Goal: Task Accomplishment & Management: Complete application form

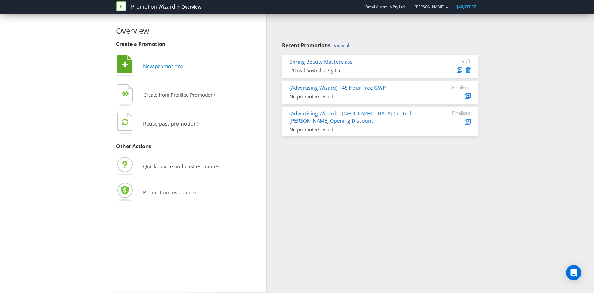
click at [168, 65] on span "New promotion" at bounding box center [162, 66] width 38 height 7
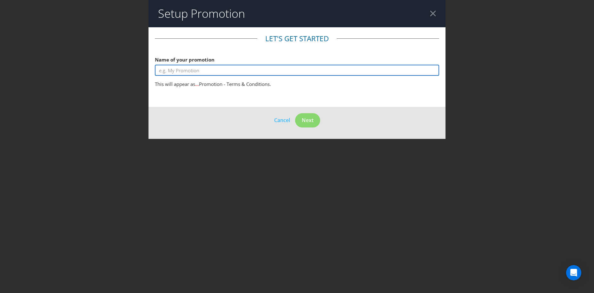
drag, startPoint x: 188, startPoint y: 70, endPoint x: 192, endPoint y: 70, distance: 3.2
click at [188, 70] on input "text" at bounding box center [297, 70] width 284 height 11
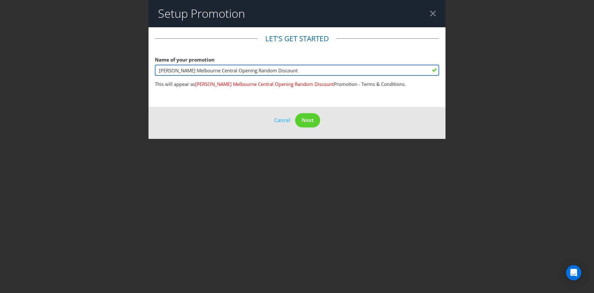
drag, startPoint x: 256, startPoint y: 71, endPoint x: 242, endPoint y: 71, distance: 13.3
click at [242, 71] on input "[PERSON_NAME] Melbourne Central Opening Random Discount" at bounding box center [297, 70] width 284 height 11
type input "[PERSON_NAME] [GEOGRAPHIC_DATA] Central Opening Lucky Discount"
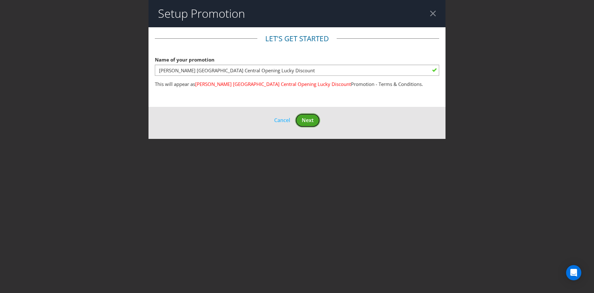
click at [303, 123] on span "Next" at bounding box center [308, 120] width 12 height 7
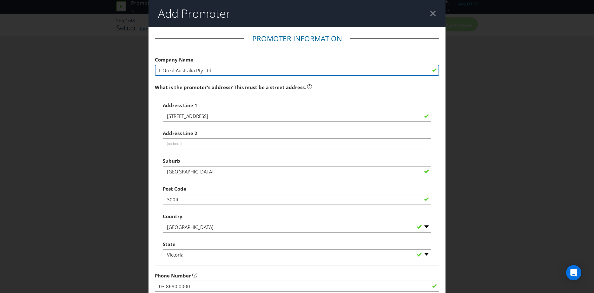
click at [228, 75] on input "L'Oreal Australia Pty Ltd" at bounding box center [297, 70] width 284 height 11
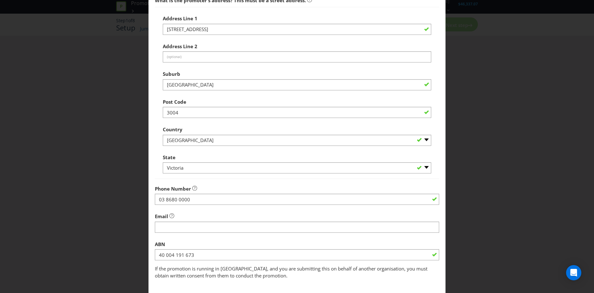
scroll to position [121, 0]
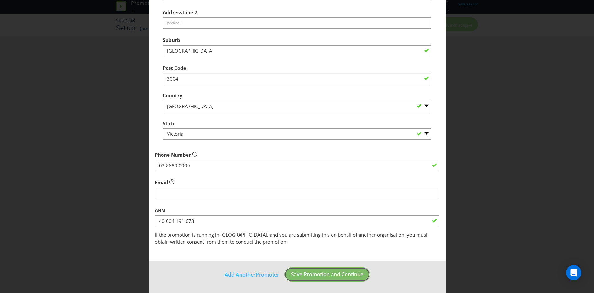
click at [325, 275] on span "Save Promotion and Continue" at bounding box center [327, 274] width 72 height 7
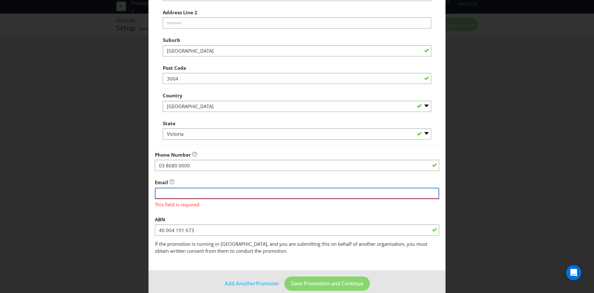
click at [179, 193] on input "string" at bounding box center [297, 193] width 284 height 11
drag, startPoint x: 300, startPoint y: 203, endPoint x: 297, endPoint y: 202, distance: 3.3
click at [297, 202] on span "This field is required" at bounding box center [297, 203] width 284 height 9
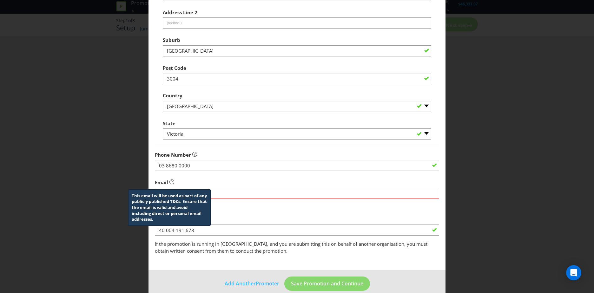
click at [171, 181] on icon at bounding box center [172, 182] width 2 height 3
click at [171, 182] on icon at bounding box center [171, 182] width 5 height 5
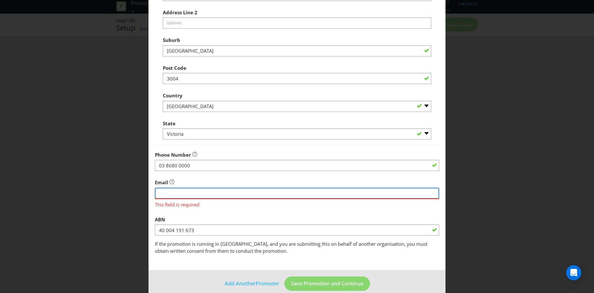
click at [227, 197] on input "string" at bounding box center [297, 193] width 284 height 11
type input "a"
type input "[EMAIL_ADDRESS][DOMAIN_NAME]"
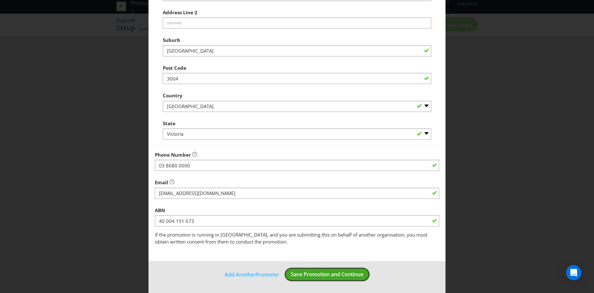
click at [319, 272] on span "Save Promotion and Continue" at bounding box center [327, 274] width 72 height 7
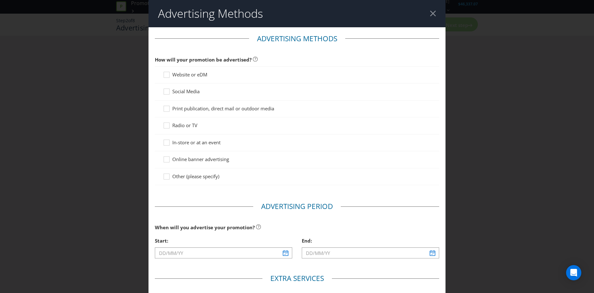
click at [191, 77] on span "Website or eDM" at bounding box center [189, 74] width 35 height 6
click at [0, 0] on input "Website or eDM" at bounding box center [0, 0] width 0 height 0
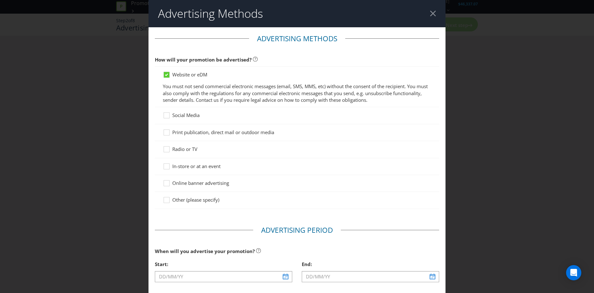
click at [181, 115] on span "Social Media" at bounding box center [185, 115] width 27 height 6
click at [0, 0] on input "Social Media" at bounding box center [0, 0] width 0 height 0
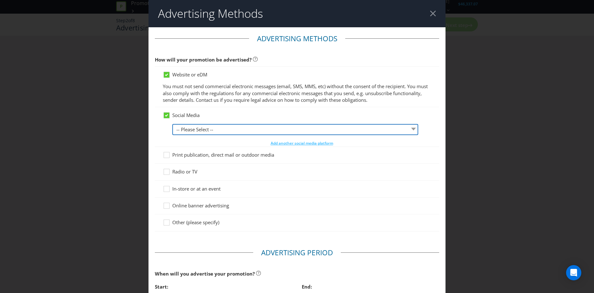
click at [213, 132] on select "-- Please Select -- Facebook X Instagram Snapchat LinkedIn Pinterest Tumblr You…" at bounding box center [295, 129] width 246 height 11
select select "INSTAGRAM"
click at [172, 124] on select "-- Please Select -- Facebook X Instagram Snapchat LinkedIn Pinterest Tumblr You…" at bounding box center [295, 129] width 246 height 11
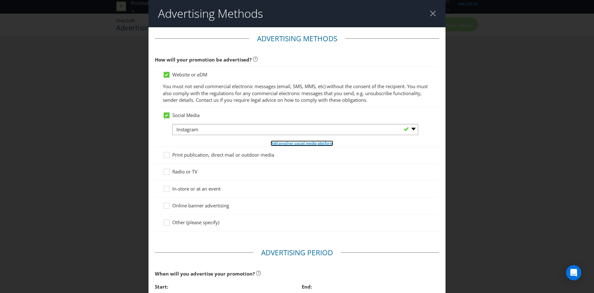
click at [283, 143] on span "Add another social media platform" at bounding box center [302, 143] width 62 height 5
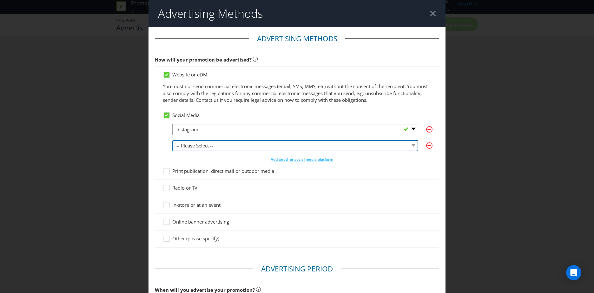
click at [210, 146] on select "-- Please Select -- Facebook X Instagram Snapchat LinkedIn Pinterest Tumblr You…" at bounding box center [295, 145] width 246 height 11
select select "OTHER"
click at [172, 140] on select "-- Please Select -- Facebook X Instagram Snapchat LinkedIn Pinterest Tumblr You…" at bounding box center [295, 145] width 246 height 11
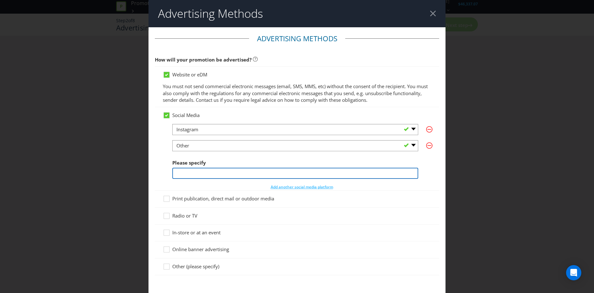
click at [201, 168] on input "text" at bounding box center [295, 173] width 246 height 11
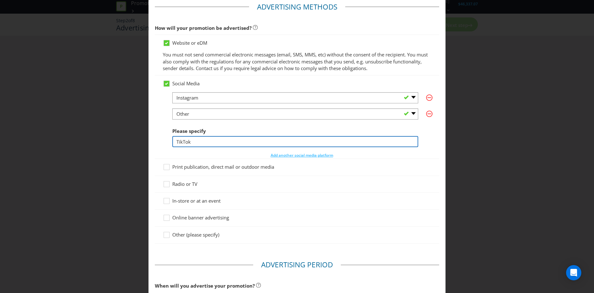
type input "TikTok"
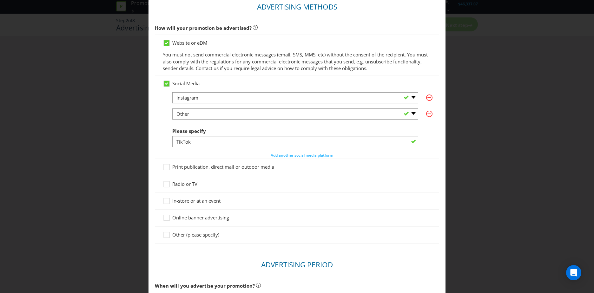
click at [187, 205] on div "In-store or at an event" at bounding box center [297, 201] width 284 height 17
click at [161, 203] on div "In-store or at an event" at bounding box center [297, 201] width 284 height 17
click at [163, 203] on icon at bounding box center [168, 203] width 10 height 10
click at [0, 0] on input "In-store or at an event" at bounding box center [0, 0] width 0 height 0
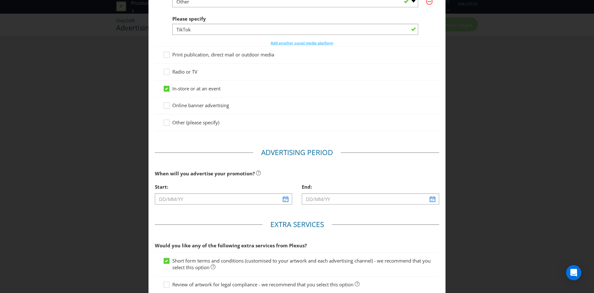
scroll to position [159, 0]
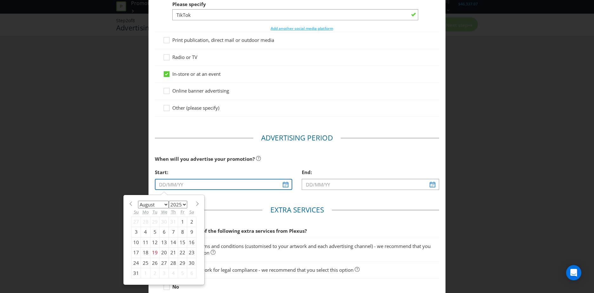
click at [208, 187] on input "text" at bounding box center [223, 184] width 137 height 11
click at [171, 262] on div "28" at bounding box center [173, 263] width 9 height 10
type input "[DATE]"
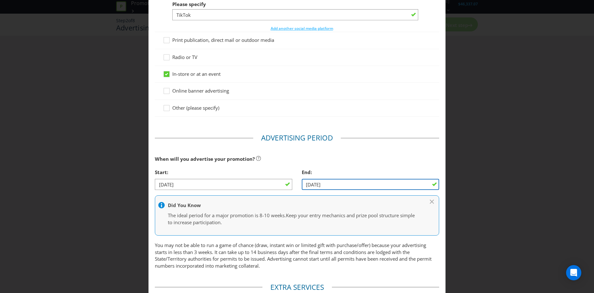
click at [317, 186] on input "[DATE]" at bounding box center [370, 184] width 137 height 11
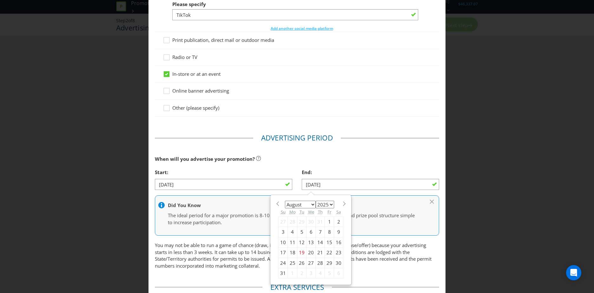
click at [279, 272] on div "31" at bounding box center [283, 273] width 9 height 10
type input "[DATE]"
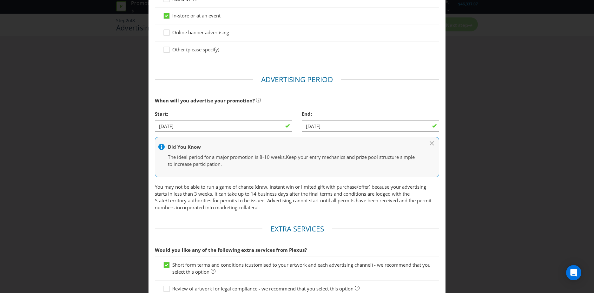
scroll to position [286, 0]
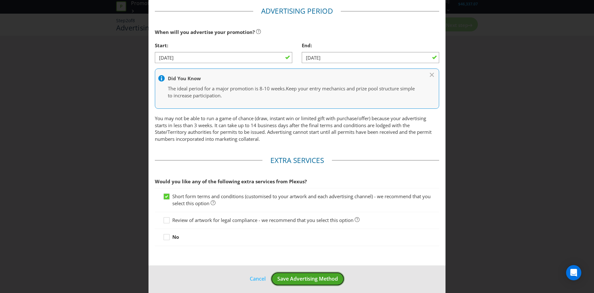
click at [295, 276] on span "Save Advertising Method" at bounding box center [307, 278] width 61 height 7
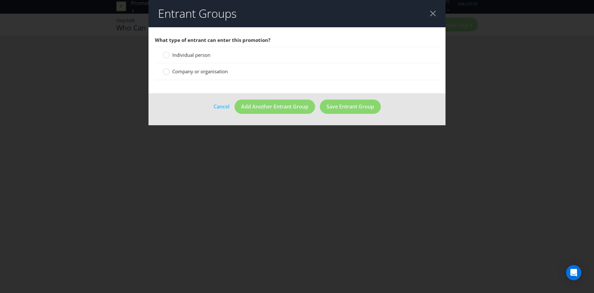
click at [191, 58] on span "Individual person" at bounding box center [191, 55] width 38 height 6
click at [0, 0] on input "Individual person" at bounding box center [0, 0] width 0 height 0
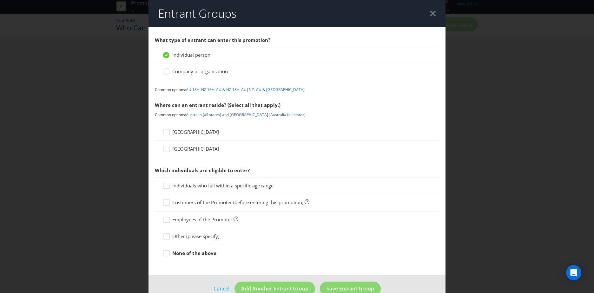
click at [181, 134] on span "[GEOGRAPHIC_DATA]" at bounding box center [195, 132] width 47 height 6
click at [0, 0] on input "[GEOGRAPHIC_DATA]" at bounding box center [0, 0] width 0 height 0
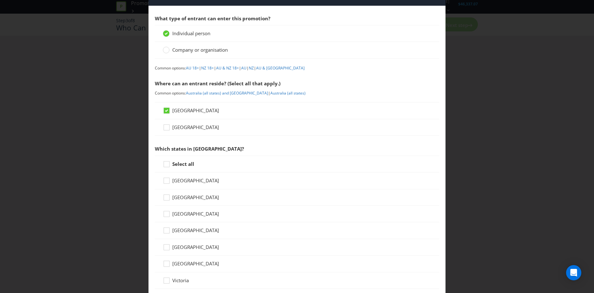
scroll to position [32, 0]
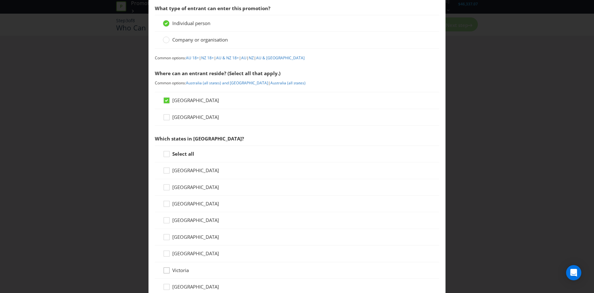
click at [167, 268] on div at bounding box center [166, 268] width 3 height 3
click at [0, 0] on input "Victoria" at bounding box center [0, 0] width 0 height 0
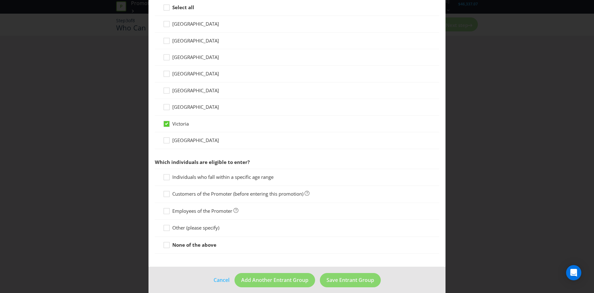
scroll to position [184, 0]
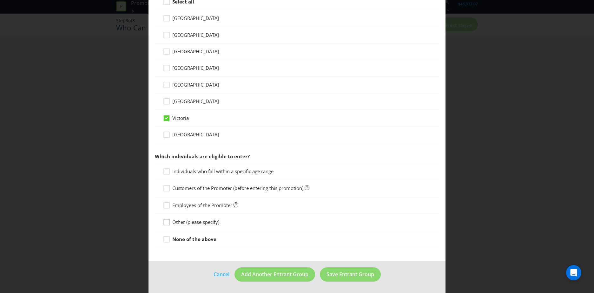
click at [168, 223] on icon at bounding box center [168, 224] width 10 height 10
click at [0, 0] on input "Other (please specify)" at bounding box center [0, 0] width 0 height 0
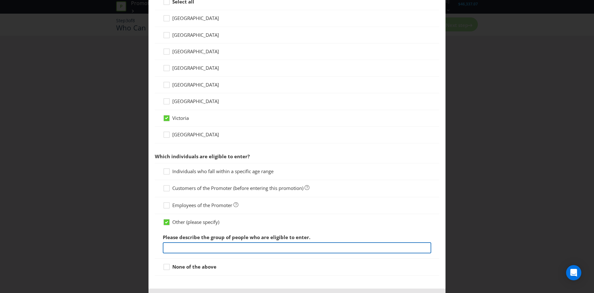
drag, startPoint x: 205, startPoint y: 246, endPoint x: 198, endPoint y: 227, distance: 20.2
click at [203, 243] on input "text" at bounding box center [297, 247] width 268 height 11
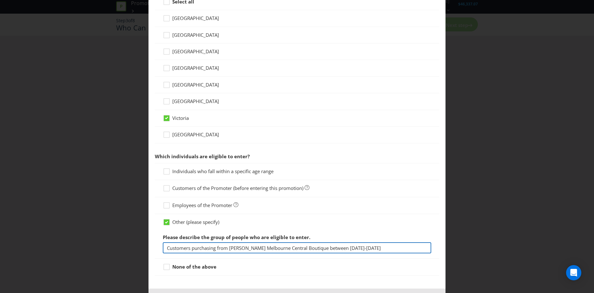
click at [338, 248] on input "Customers purchasing from [PERSON_NAME] Melbourne Central Boutique between [DAT…" at bounding box center [297, 247] width 268 height 11
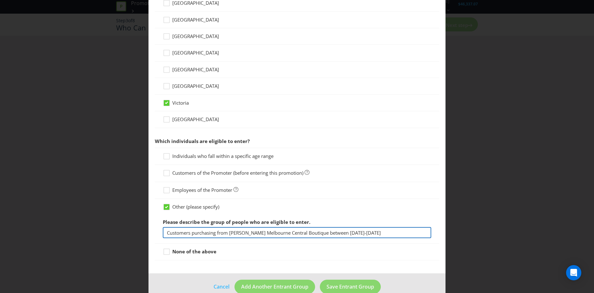
scroll to position [212, 0]
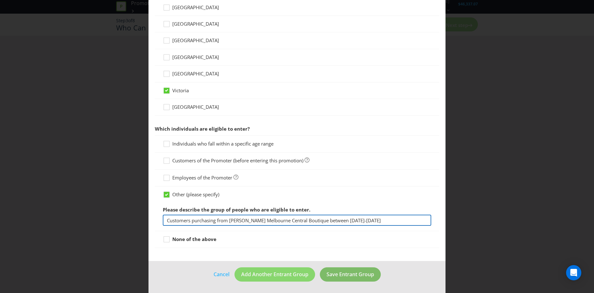
type input "Customers purchasing from [PERSON_NAME] Melbourne Central Boutique between [DAT…"
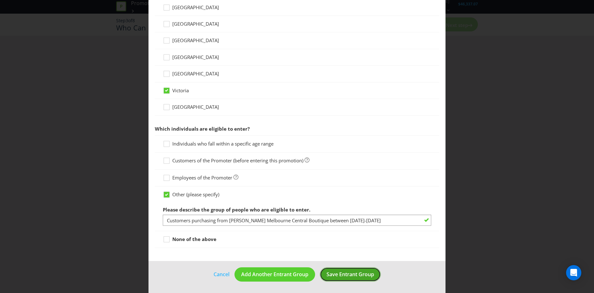
click at [366, 278] on span "Save Entrant Group" at bounding box center [350, 274] width 48 height 7
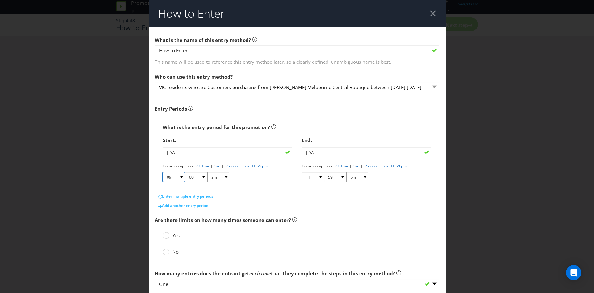
click at [174, 176] on select "01 02 03 04 05 06 07 08 09 10 11 12" at bounding box center [174, 177] width 22 height 10
select select "10"
click at [163, 172] on select "01 02 03 04 05 06 07 08 09 10 11 12" at bounding box center [174, 177] width 22 height 10
click at [319, 177] on select "01 02 03 04 05 06 07 08 09 10 11 12" at bounding box center [313, 177] width 22 height 10
select select "09"
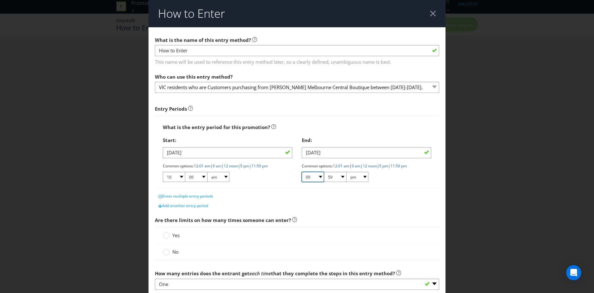
click at [302, 172] on select "01 02 03 04 05 06 07 08 09 10 11 12" at bounding box center [313, 177] width 22 height 10
click at [335, 177] on select "00 01 05 10 15 20 25 29 30 35 40 45 50 55 59" at bounding box center [335, 177] width 22 height 10
click at [311, 175] on select "01 02 03 04 05 06 07 08 09 10 11 12" at bounding box center [313, 177] width 22 height 10
click at [364, 219] on span "Are there limits on how many times someone can enter?" at bounding box center [297, 220] width 284 height 13
click at [166, 237] on circle at bounding box center [166, 236] width 6 height 6
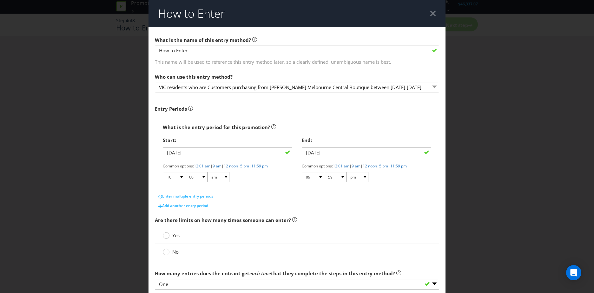
click at [0, 0] on input "Yes" at bounding box center [0, 0] width 0 height 0
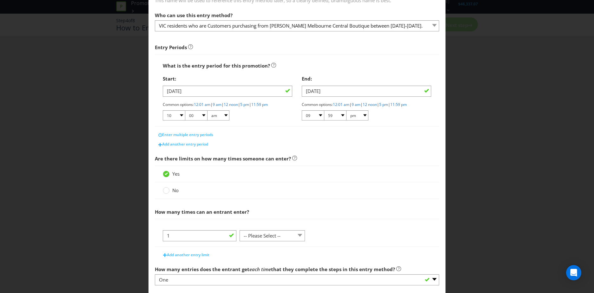
scroll to position [63, 0]
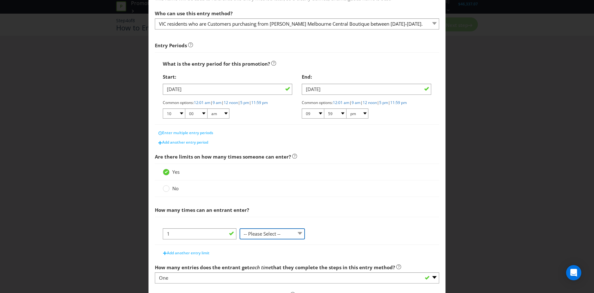
click at [261, 237] on select "-- Please Select -- per person per day per purchase per transaction Other (plea…" at bounding box center [272, 233] width 65 height 11
click at [240, 228] on select "-- Please Select -- per person per day per purchase per transaction Other (plea…" at bounding box center [272, 233] width 65 height 11
click at [273, 230] on select "-- Please Select -- per person per day per purchase per transaction Other (plea…" at bounding box center [272, 233] width 65 height 11
select select "PER_DAY"
click at [240, 228] on select "-- Please Select -- per person per day per purchase per transaction Other (plea…" at bounding box center [272, 233] width 65 height 11
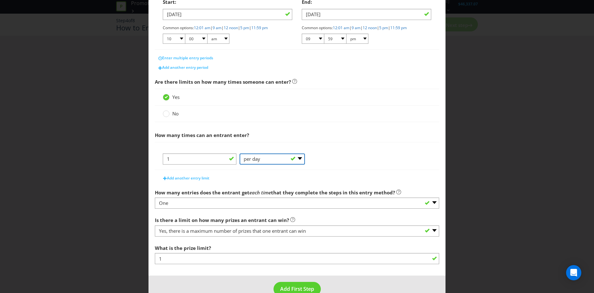
scroll to position [139, 0]
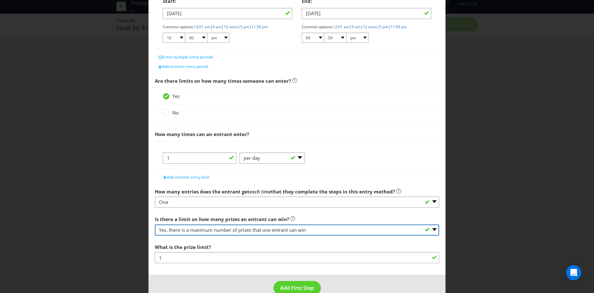
click at [250, 235] on select "-- Please select -- Yes, there is a maximum number of prizes that one entrant c…" at bounding box center [297, 230] width 284 height 11
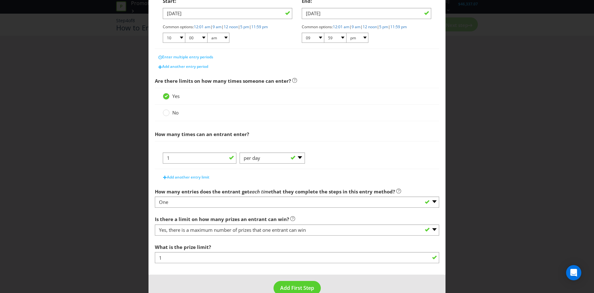
click at [254, 178] on div "Add another entry limit" at bounding box center [297, 175] width 284 height 13
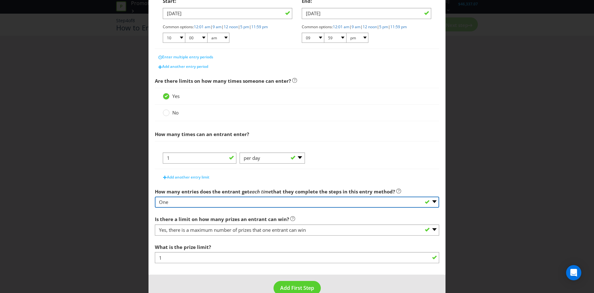
click at [256, 200] on select "-- Please select -- One More than one Other (please specify) Not applicable - g…" at bounding box center [297, 202] width 284 height 11
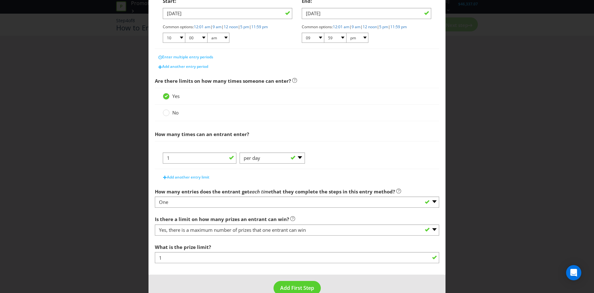
click at [325, 177] on div "Add another entry limit" at bounding box center [297, 175] width 284 height 13
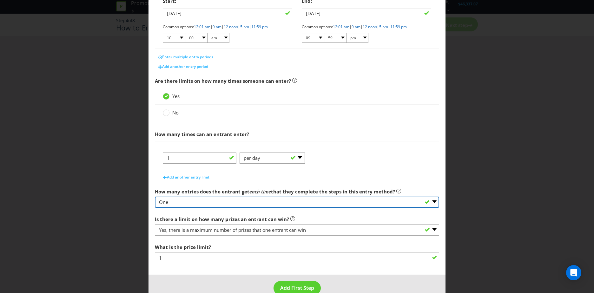
click at [249, 202] on select "-- Please select -- One More than one Other (please specify) Not applicable - g…" at bounding box center [297, 202] width 284 height 11
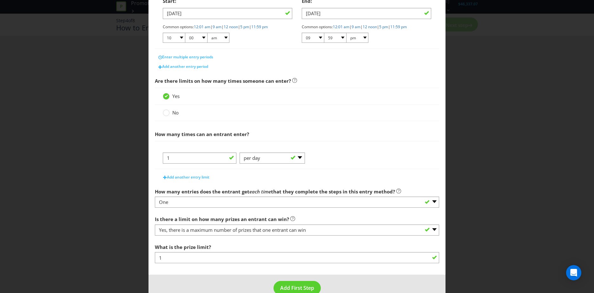
click at [369, 167] on div "1 -- Please Select -- per person per day per purchase per transaction Other (pl…" at bounding box center [297, 161] width 268 height 16
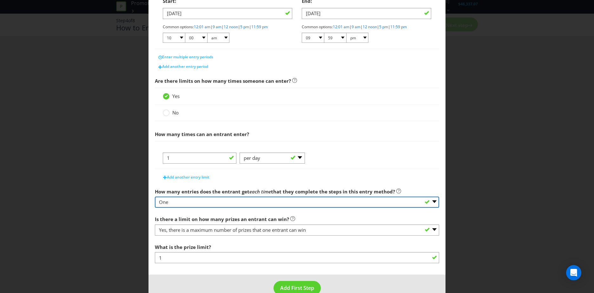
click at [261, 197] on select "-- Please select -- One More than one Other (please specify) Not applicable - g…" at bounding box center [297, 202] width 284 height 11
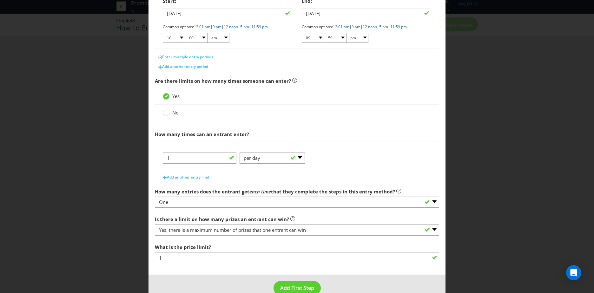
click at [319, 180] on div "Add another entry limit" at bounding box center [297, 175] width 284 height 13
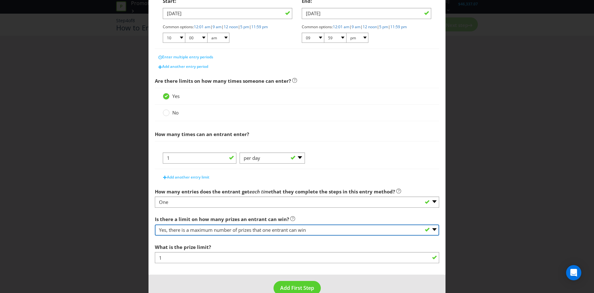
click at [237, 232] on select "-- Please select -- Yes, there is a maximum number of prizes that one entrant c…" at bounding box center [297, 230] width 284 height 11
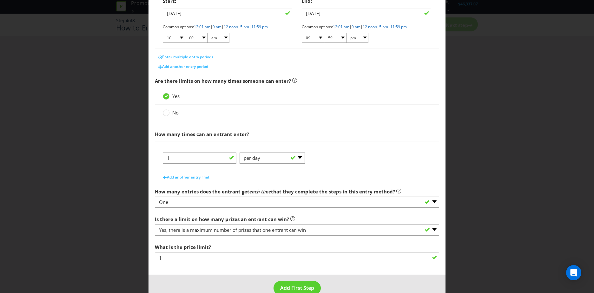
click at [377, 157] on div "1 -- Please Select -- per person per day per purchase per transaction Other (pl…" at bounding box center [297, 161] width 268 height 16
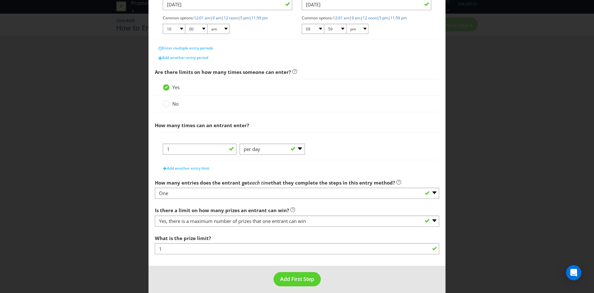
scroll to position [153, 0]
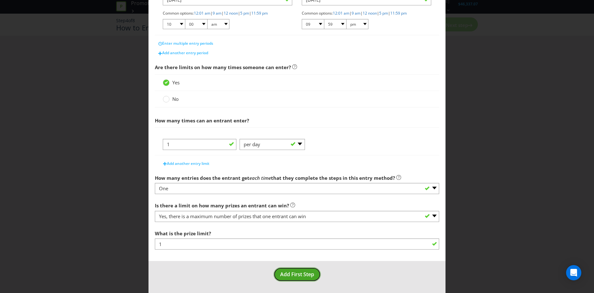
click at [280, 271] on span "Add First Step" at bounding box center [297, 274] width 34 height 7
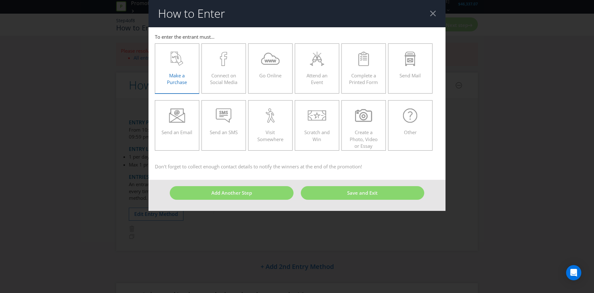
click at [181, 66] on div "Make a Purchase" at bounding box center [176, 66] width 31 height 29
click at [0, 0] on input "Make a Purchase" at bounding box center [0, 0] width 0 height 0
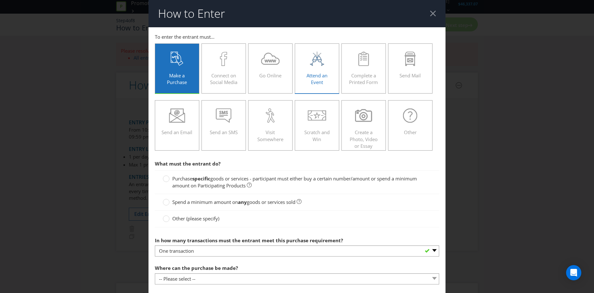
click at [299, 63] on label "Attend an Event" at bounding box center [317, 68] width 44 height 50
click at [0, 0] on input "Attend an Event" at bounding box center [0, 0] width 0 height 0
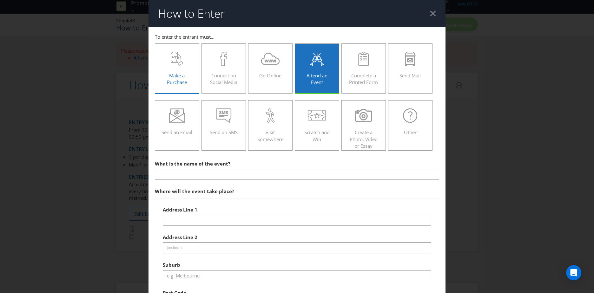
click at [169, 78] on span "Make a Purchase" at bounding box center [177, 78] width 20 height 13
click at [0, 0] on input "Make a Purchase" at bounding box center [0, 0] width 0 height 0
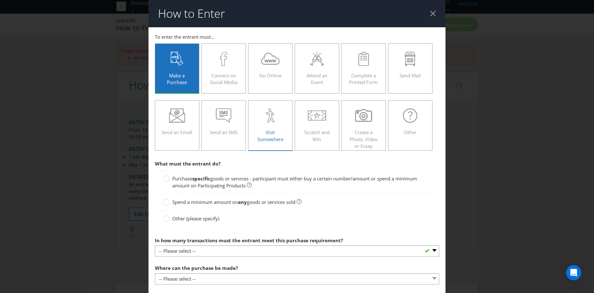
click at [262, 122] on div at bounding box center [270, 115] width 31 height 14
click at [0, 0] on input "Visit Somewhere" at bounding box center [0, 0] width 0 height 0
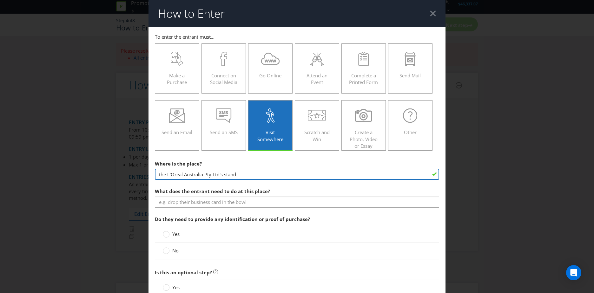
drag, startPoint x: 215, startPoint y: 174, endPoint x: 219, endPoint y: 172, distance: 4.4
drag, startPoint x: 254, startPoint y: 173, endPoint x: 105, endPoint y: 148, distance: 151.2
click at [100, 167] on div "How to Enter To enter the entrant must... Make a Purchase Connect on Social Med…" at bounding box center [297, 146] width 594 height 293
type input "[PERSON_NAME] Boutique [GEOGRAPHIC_DATA]"
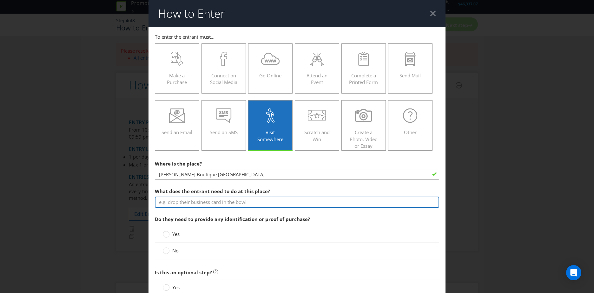
click at [182, 204] on input "text" at bounding box center [297, 202] width 284 height 11
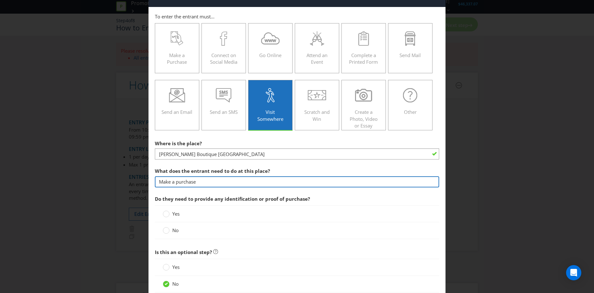
scroll to position [21, 0]
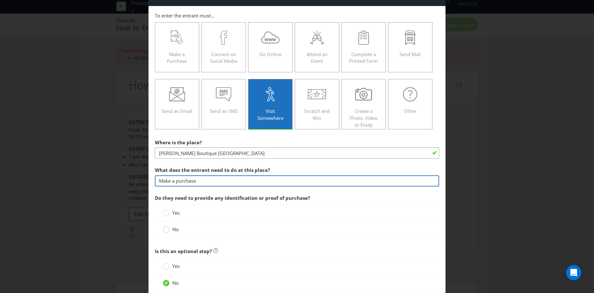
type input "Make a purchase"
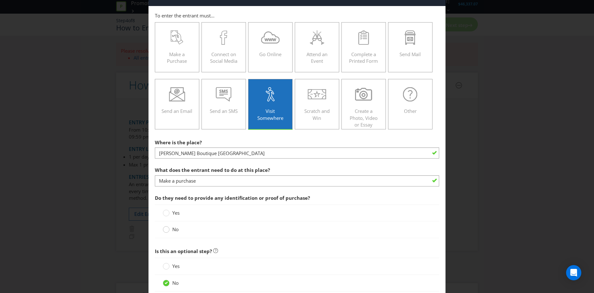
click at [165, 229] on circle at bounding box center [166, 230] width 6 height 6
click at [0, 0] on input "No" at bounding box center [0, 0] width 0 height 0
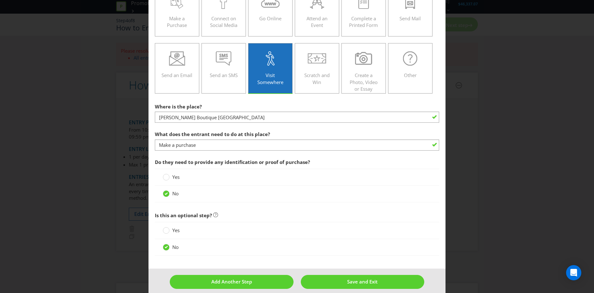
scroll to position [59, 0]
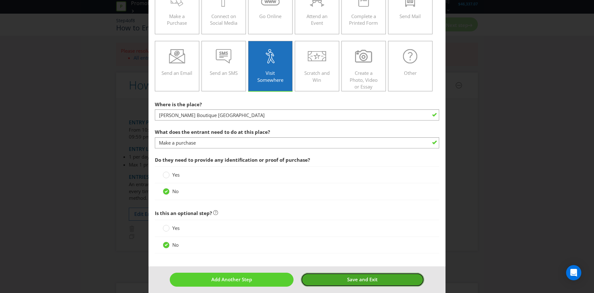
click at [391, 281] on button "Save and Exit" at bounding box center [363, 280] width 124 height 14
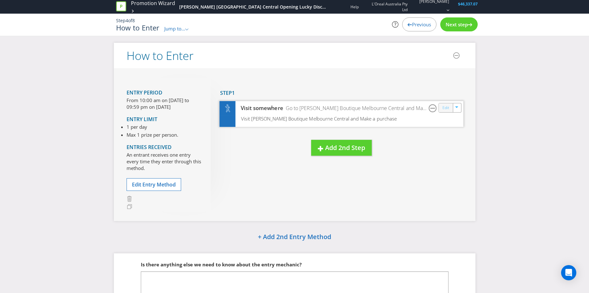
click at [446, 109] on link "Edit" at bounding box center [445, 107] width 7 height 7
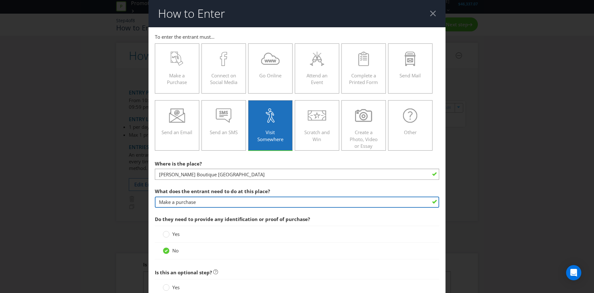
drag, startPoint x: 204, startPoint y: 202, endPoint x: 135, endPoint y: 203, distance: 68.9
click at [135, 203] on div "How to Enter To enter the entrant must... Make a Purchase Connect on Social Med…" at bounding box center [297, 146] width 594 height 293
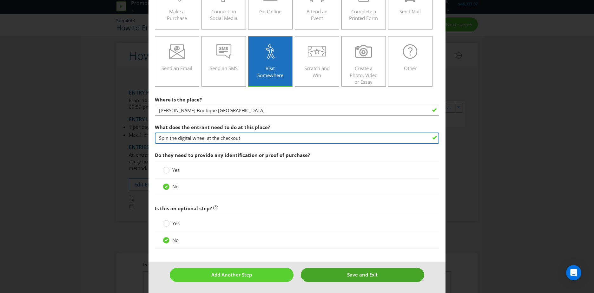
type input "Spin the digital wheel at the checkout"
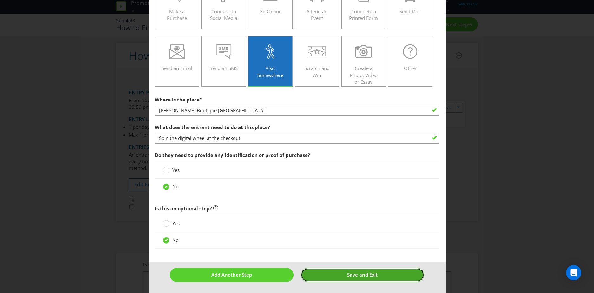
click at [329, 273] on button "Save and Exit" at bounding box center [363, 275] width 124 height 14
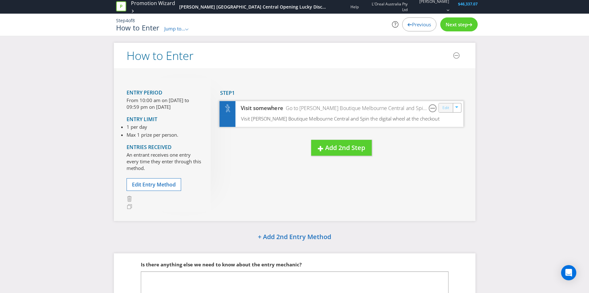
click at [448, 108] on link "Edit" at bounding box center [445, 107] width 7 height 7
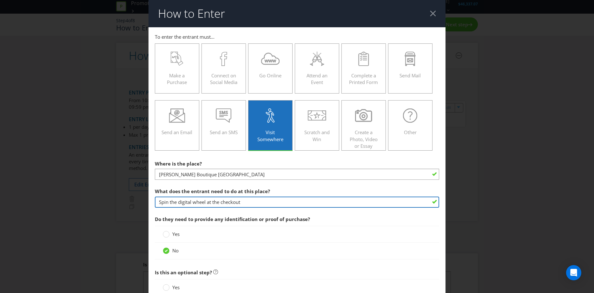
click at [161, 201] on input "Spin the digital wheel at the checkout" at bounding box center [297, 202] width 284 height 11
drag, startPoint x: 191, startPoint y: 202, endPoint x: 173, endPoint y: 200, distance: 18.5
click at [173, 200] on input "spin the digital wheel at the checkout" at bounding box center [297, 202] width 284 height 11
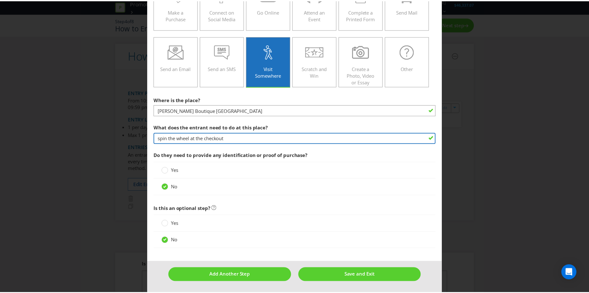
scroll to position [56, 0]
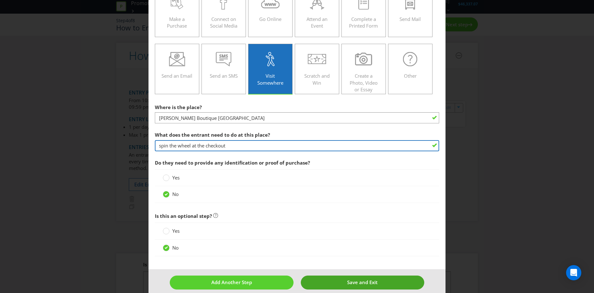
type input "spin the wheel at the checkout"
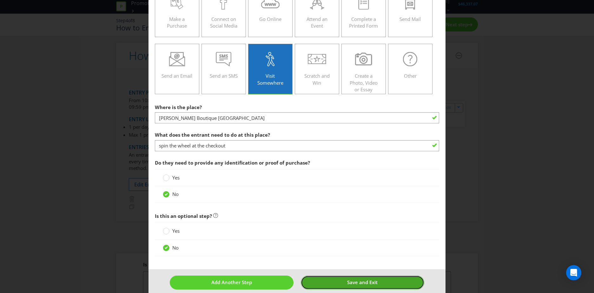
click at [351, 279] on button "Save and Exit" at bounding box center [363, 283] width 124 height 14
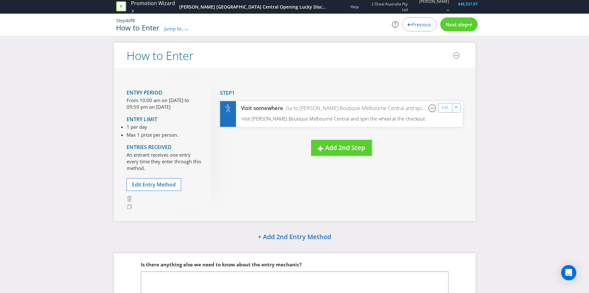
scroll to position [48, 0]
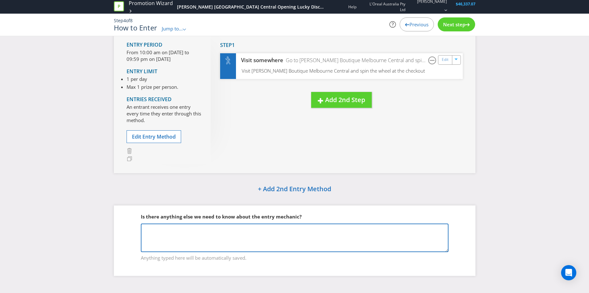
click at [251, 227] on textarea at bounding box center [295, 238] width 308 height 29
drag, startPoint x: 282, startPoint y: 228, endPoint x: 209, endPoint y: 232, distance: 73.0
click at [209, 232] on textarea "Digital Spin the wheel using [DOMAIN_NAME]" at bounding box center [295, 238] width 308 height 29
paste textarea "[URL][DOMAIN_NAME]"
drag, startPoint x: 211, startPoint y: 230, endPoint x: 296, endPoint y: 231, distance: 85.0
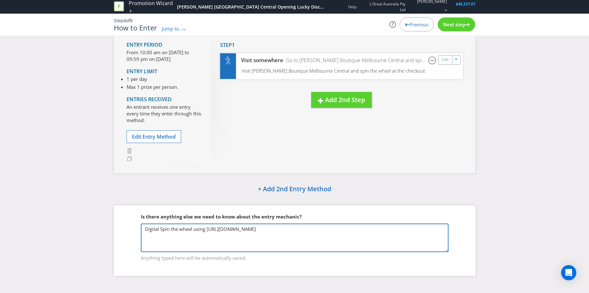
click at [244, 231] on textarea "Digital Spin the wheel using [URL][DOMAIN_NAME]" at bounding box center [295, 238] width 308 height 29
type textarea "Digital Spin the wheel using [URL][DOMAIN_NAME]"
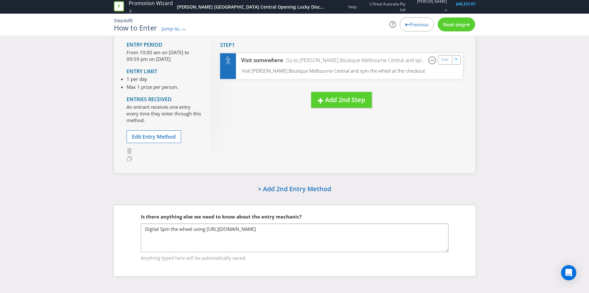
click at [463, 228] on div "Is there anything else we need to know about the entry mechanic? Digital Spin t…" at bounding box center [295, 241] width 362 height 70
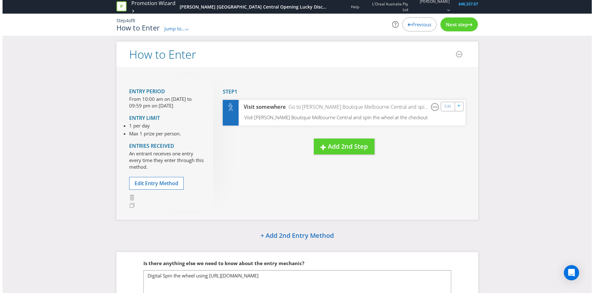
scroll to position [0, 0]
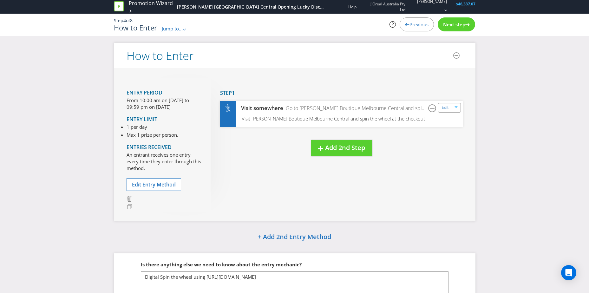
click at [453, 28] on div "Next step" at bounding box center [456, 24] width 37 height 14
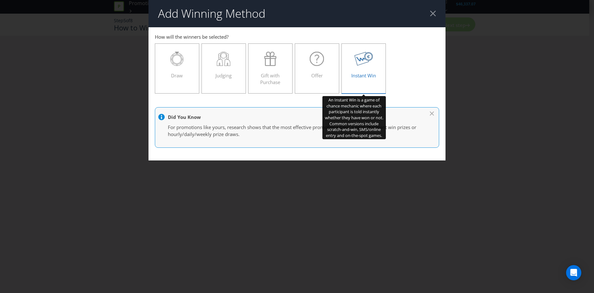
click at [350, 59] on div at bounding box center [363, 59] width 31 height 14
click at [0, 0] on input "Instant Win" at bounding box center [0, 0] width 0 height 0
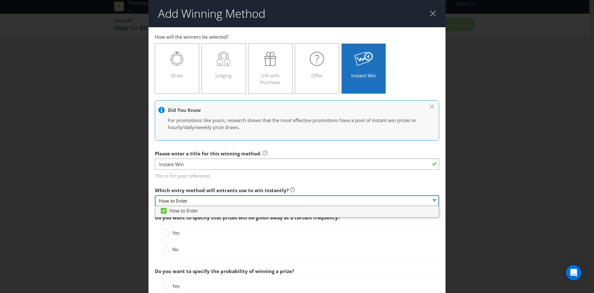
click at [219, 203] on select "How to Enter" at bounding box center [297, 200] width 284 height 11
click at [208, 188] on span "Which entry method will entrants use to win instantly?" at bounding box center [222, 190] width 134 height 6
click at [211, 181] on main "How to Enter How will the winners be selected? Draw Judging Gift with Purchase …" at bounding box center [296, 268] width 297 height 483
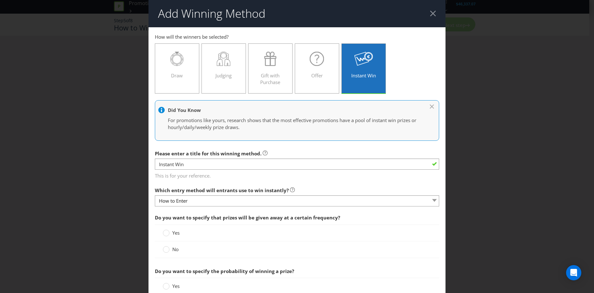
click at [169, 248] on label "No" at bounding box center [171, 249] width 17 height 7
click at [0, 0] on input "No" at bounding box center [0, 0] width 0 height 0
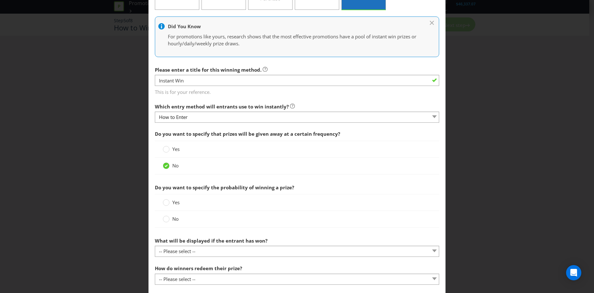
scroll to position [95, 0]
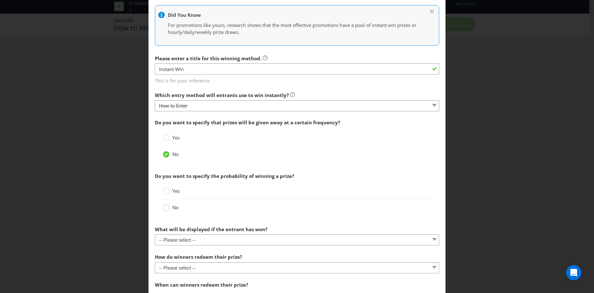
click at [167, 206] on circle at bounding box center [166, 208] width 6 height 6
click at [0, 0] on input "No" at bounding box center [0, 0] width 0 height 0
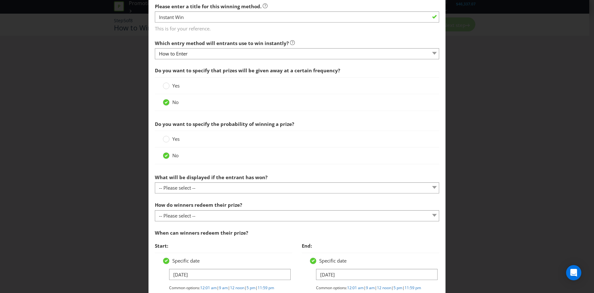
scroll to position [159, 0]
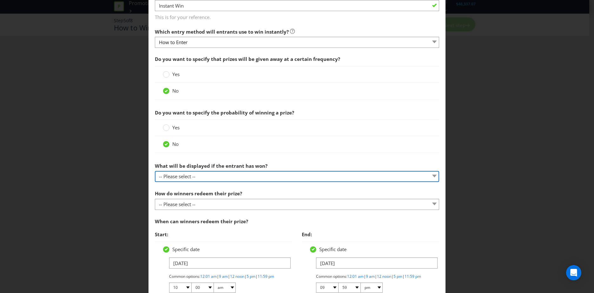
click at [244, 176] on select "-- Please select -- The winner will be notified as appropriate for the entry me…" at bounding box center [297, 176] width 284 height 11
select select "ENTRY_MECHANIC"
click at [155, 171] on select "-- Please select -- The winner will be notified as appropriate for the entry me…" at bounding box center [297, 176] width 284 height 11
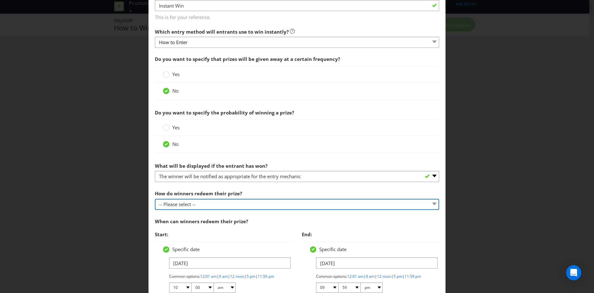
click at [201, 207] on select "-- Please select -- Present winning message to venue staff Follow instructions …" at bounding box center [297, 204] width 284 height 11
select select "INSTRUCTIONS"
click at [155, 199] on select "-- Please select -- Present winning message to venue staff Follow instructions …" at bounding box center [297, 204] width 284 height 11
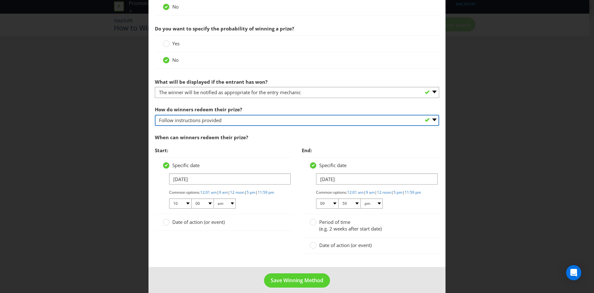
scroll to position [254, 0]
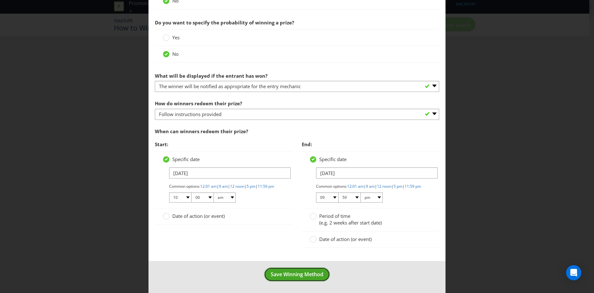
click at [304, 271] on span "Save Winning Method" at bounding box center [297, 274] width 53 height 7
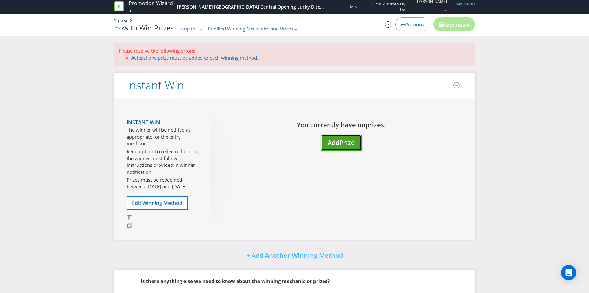
click at [338, 138] on span "Add" at bounding box center [334, 142] width 12 height 9
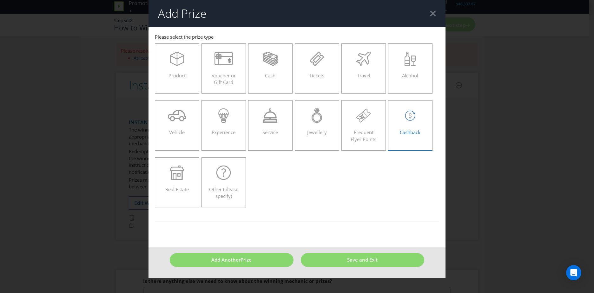
click at [403, 137] on div "Cashback" at bounding box center [410, 122] width 31 height 29
click at [0, 0] on input "Cashback" at bounding box center [0, 0] width 0 height 0
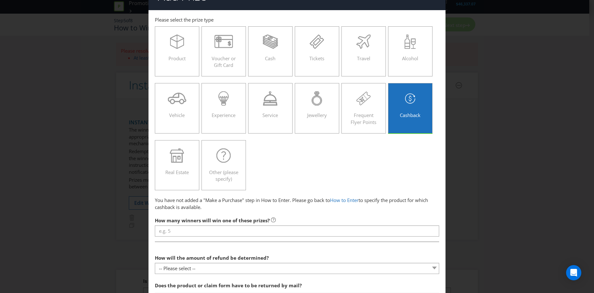
scroll to position [32, 0]
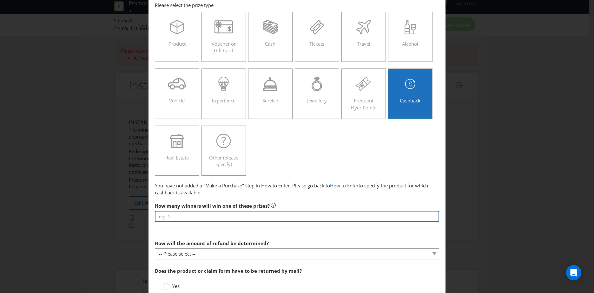
click at [254, 217] on input "number" at bounding box center [297, 216] width 284 height 11
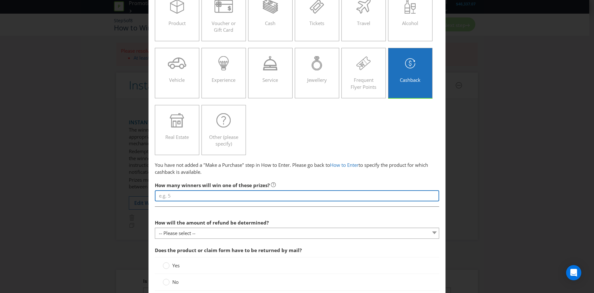
scroll to position [95, 0]
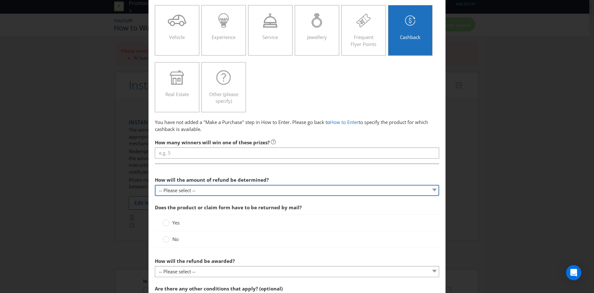
click at [261, 189] on div "How will the amount of refund be determined? -- Please select -- Amount on purc…" at bounding box center [297, 185] width 284 height 23
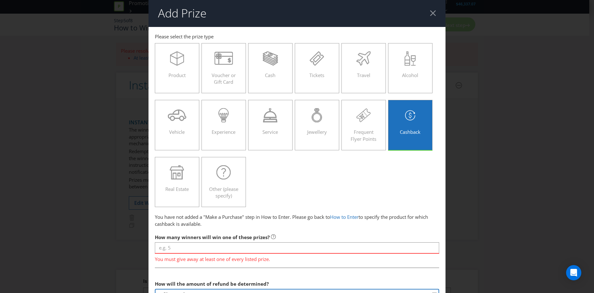
scroll to position [0, 0]
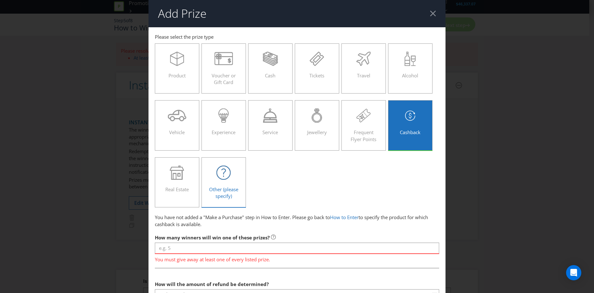
click at [228, 168] on icon at bounding box center [223, 173] width 14 height 14
click at [0, 0] on input "Other (please specify)" at bounding box center [0, 0] width 0 height 0
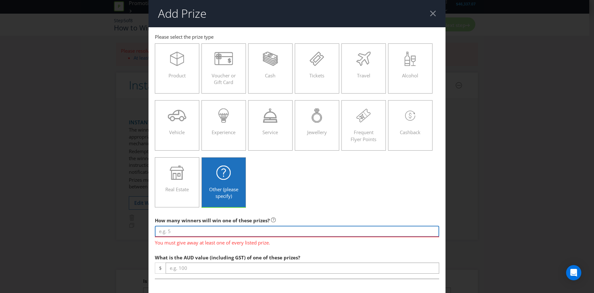
click at [205, 231] on input "number" at bounding box center [297, 231] width 284 height 11
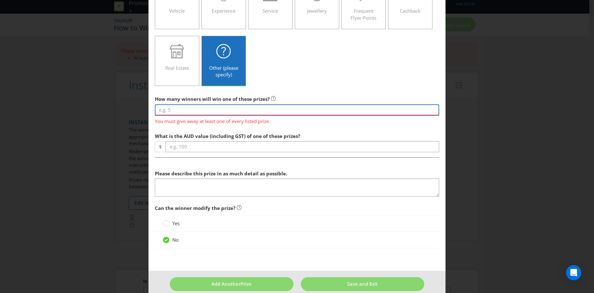
scroll to position [127, 0]
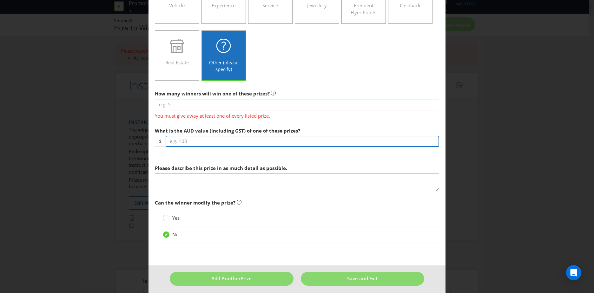
click at [198, 142] on input "number" at bounding box center [302, 141] width 273 height 11
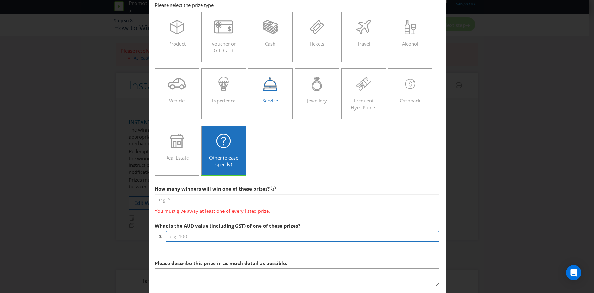
scroll to position [0, 0]
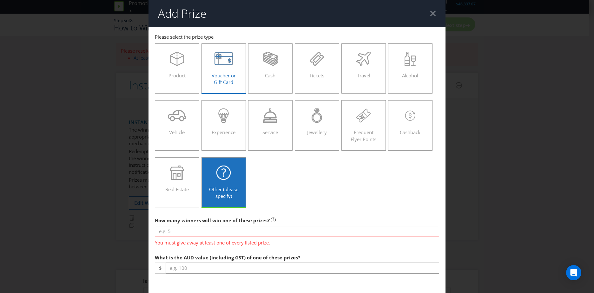
click at [235, 82] on label "Voucher or Gift Card" at bounding box center [223, 68] width 44 height 50
click at [0, 0] on input "Voucher or Gift Card" at bounding box center [0, 0] width 0 height 0
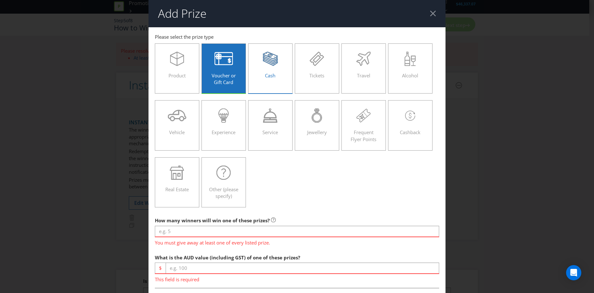
click at [263, 64] on icon at bounding box center [270, 59] width 15 height 14
click at [0, 0] on input "Cash" at bounding box center [0, 0] width 0 height 0
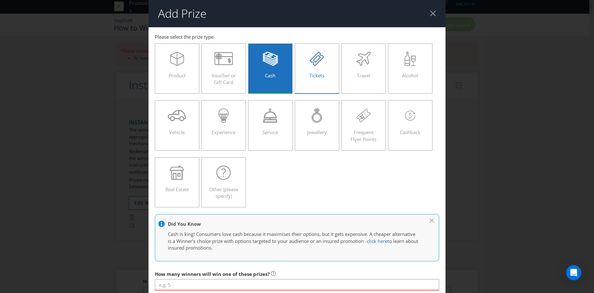
click at [306, 72] on div "Tickets" at bounding box center [316, 66] width 31 height 29
click at [0, 0] on input "Tickets" at bounding box center [0, 0] width 0 height 0
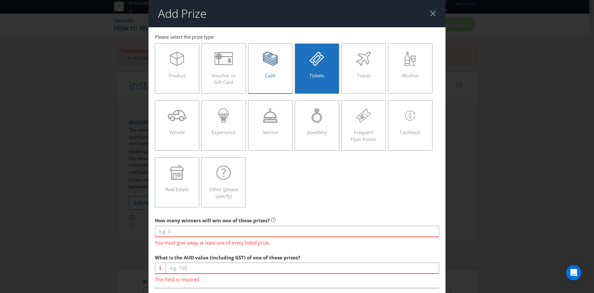
click at [249, 78] on label "Cash" at bounding box center [270, 68] width 44 height 50
click at [0, 0] on input "Cash" at bounding box center [0, 0] width 0 height 0
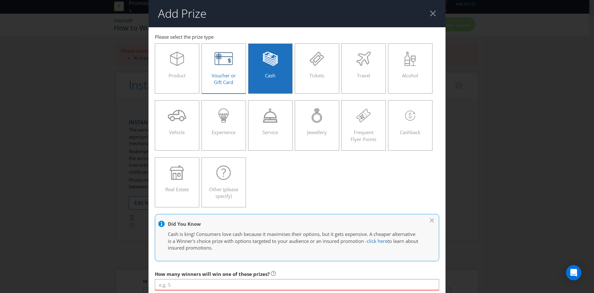
click at [234, 78] on span "Voucher or Gift Card" at bounding box center [224, 78] width 24 height 13
click at [0, 0] on input "Voucher or Gift Card" at bounding box center [0, 0] width 0 height 0
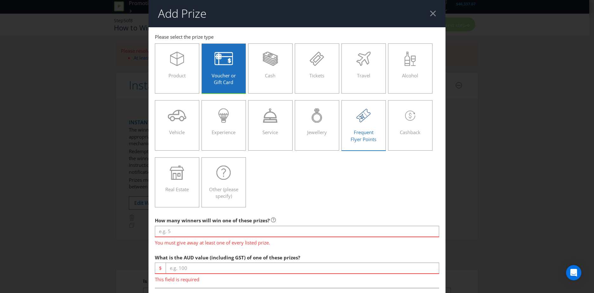
click at [354, 115] on div at bounding box center [363, 115] width 31 height 14
click at [0, 0] on input "Frequent Flyer Points" at bounding box center [0, 0] width 0 height 0
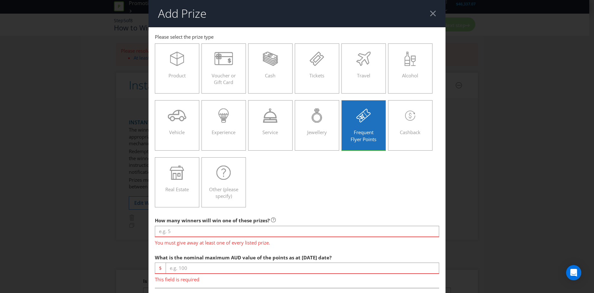
click at [426, 17] on header "Add Prize" at bounding box center [296, 13] width 297 height 27
click at [425, 14] on header "Add Prize" at bounding box center [296, 13] width 297 height 27
click at [430, 14] on div at bounding box center [433, 13] width 6 height 6
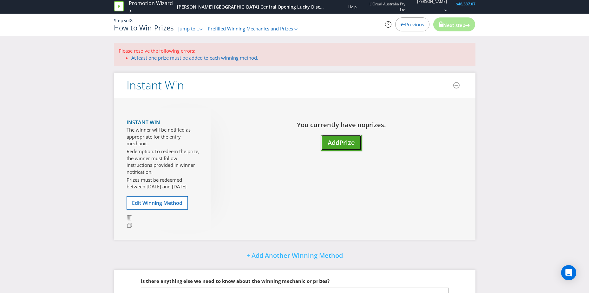
click at [340, 148] on button "Add Prize" at bounding box center [341, 143] width 41 height 16
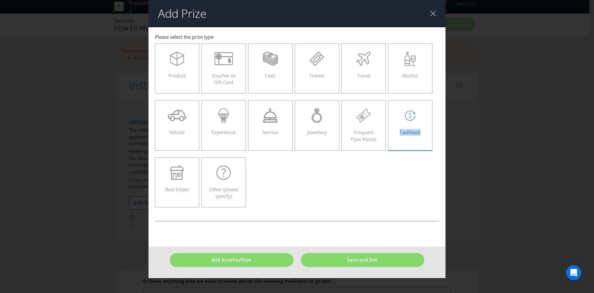
click at [424, 117] on label "Cashback" at bounding box center [410, 125] width 44 height 50
drag, startPoint x: 424, startPoint y: 117, endPoint x: 432, endPoint y: 15, distance: 102.5
click at [432, 15] on div at bounding box center [433, 13] width 6 height 6
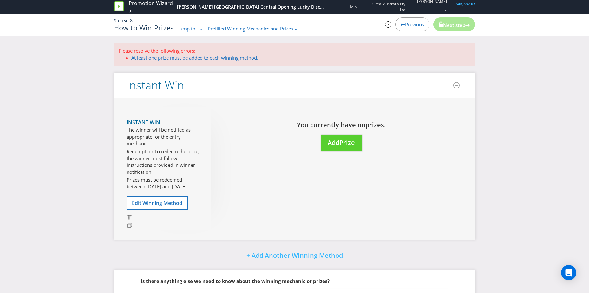
click at [155, 196] on div "Instant Win The winner will be notified as appropriate for the entry mechanic. …" at bounding box center [169, 169] width 84 height 122
click at [159, 202] on span "Edit Winning Method" at bounding box center [157, 203] width 50 height 7
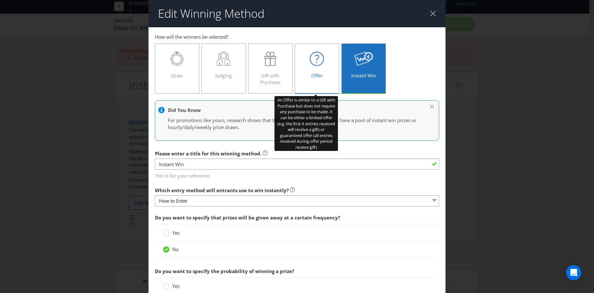
click at [307, 61] on div at bounding box center [316, 59] width 31 height 14
click at [0, 0] on input "Offer" at bounding box center [0, 0] width 0 height 0
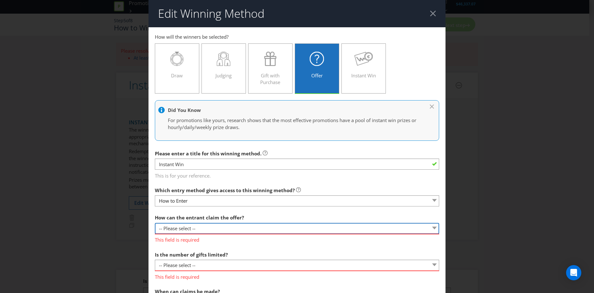
click at [222, 225] on select "-- Please select -- Already covered by entry mechanic Automatically sent to cla…" at bounding box center [297, 228] width 284 height 11
select select "IN_STORE"
click at [155, 223] on select "-- Please select -- Already covered by entry mechanic Automatically sent to cla…" at bounding box center [297, 228] width 284 height 11
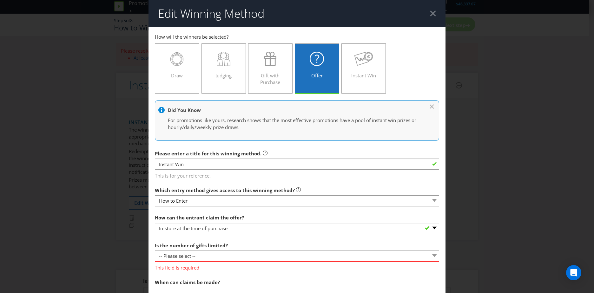
click at [195, 171] on span "This is for your reference." at bounding box center [297, 174] width 284 height 9
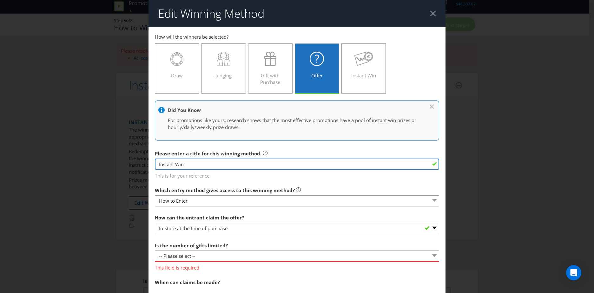
click at [198, 165] on input "Instant Win" at bounding box center [297, 164] width 284 height 11
drag, startPoint x: 198, startPoint y: 167, endPoint x: 143, endPoint y: 173, distance: 55.4
click at [143, 173] on div "Edit Winning Method How to Enter How will the winners be selected? Draw Judging…" at bounding box center [297, 146] width 594 height 293
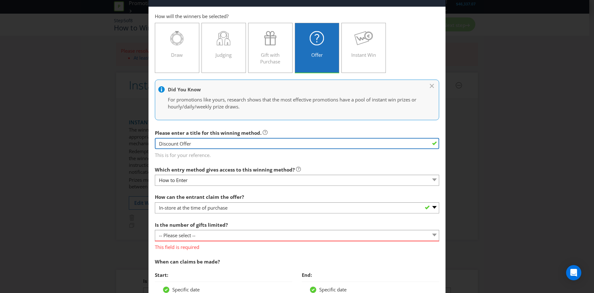
scroll to position [32, 0]
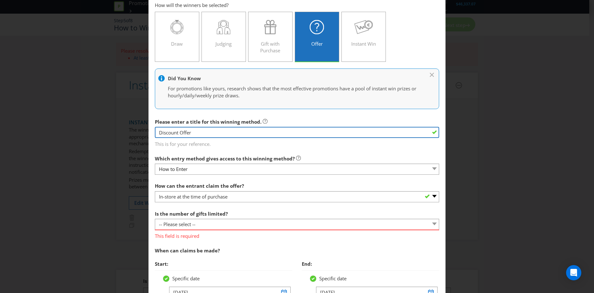
type input "Discount Offer"
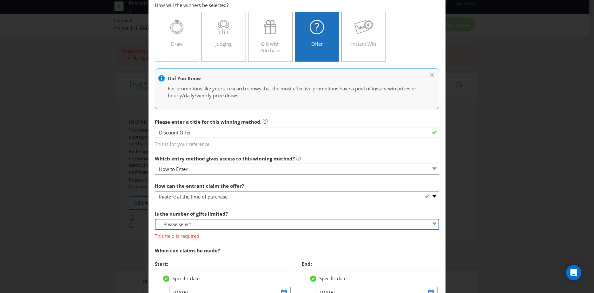
click at [219, 220] on select "-- Please select -- Unlimited gifts available during promotional period Number …" at bounding box center [297, 224] width 284 height 11
select select "UNLIMITED"
click at [155, 219] on select "-- Please select -- Unlimited gifts available during promotional period Number …" at bounding box center [297, 224] width 284 height 11
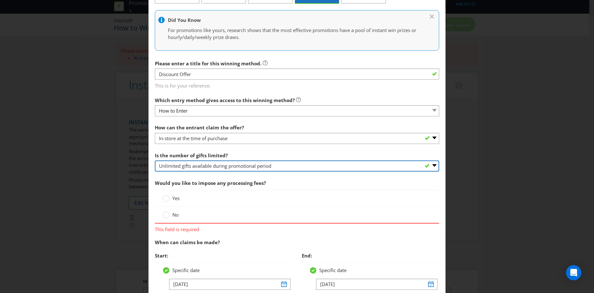
scroll to position [95, 0]
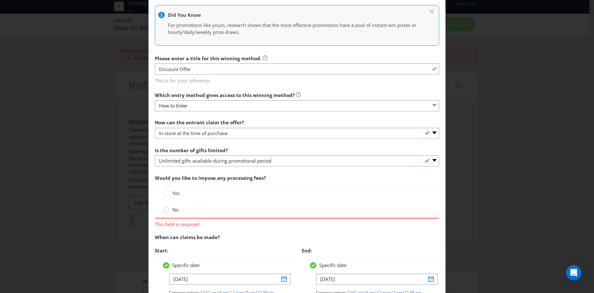
click at [165, 210] on circle at bounding box center [166, 210] width 6 height 6
click at [0, 0] on input "No" at bounding box center [0, 0] width 0 height 0
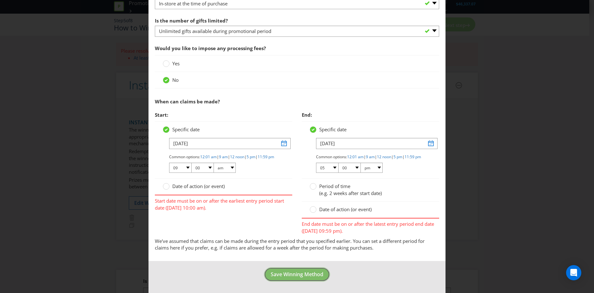
click at [297, 278] on span "Save Winning Method" at bounding box center [297, 274] width 53 height 7
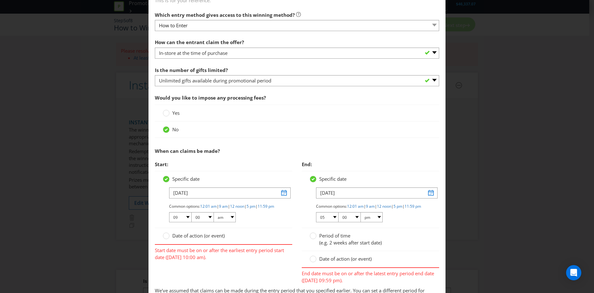
scroll to position [190, 0]
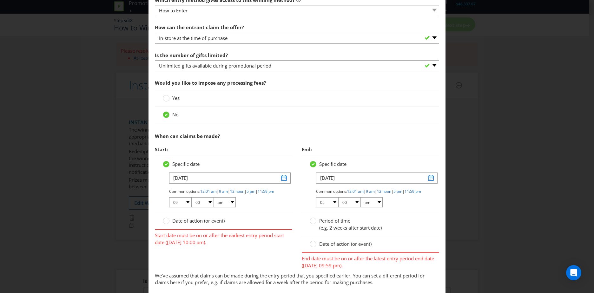
click at [212, 224] on span "Date of action (or event)" at bounding box center [198, 221] width 52 height 6
click at [0, 0] on input "Date of action (or event)" at bounding box center [0, 0] width 0 height 0
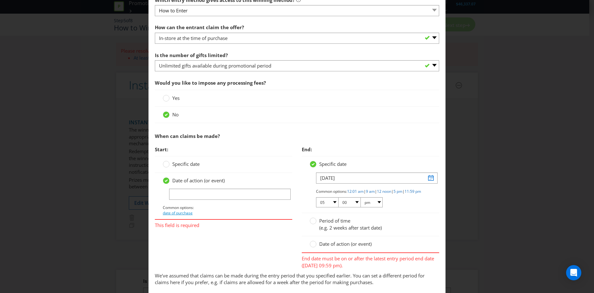
click at [182, 213] on link "date of purchase" at bounding box center [178, 212] width 30 height 5
type input "date of purchase"
click at [181, 170] on div "Specific date" at bounding box center [223, 164] width 137 height 16
click at [194, 155] on span "Start:" at bounding box center [223, 149] width 137 height 13
click at [190, 165] on span "Specific date" at bounding box center [185, 164] width 27 height 6
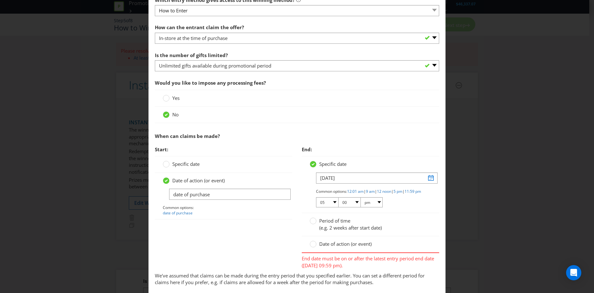
click at [0, 0] on input "Specific date" at bounding box center [0, 0] width 0 height 0
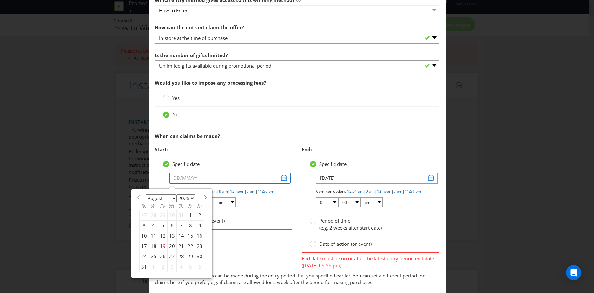
click at [185, 174] on input "text" at bounding box center [230, 178] width 122 height 11
click at [180, 257] on div "28" at bounding box center [181, 257] width 9 height 10
type input "[DATE]"
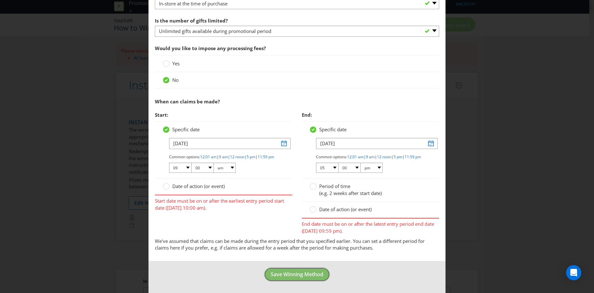
click at [286, 269] on button "Save Winning Method" at bounding box center [297, 274] width 66 height 14
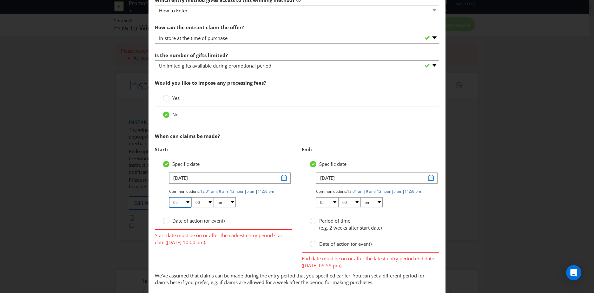
click at [182, 207] on select "01 02 03 04 05 06 07 08 09 10 11 12" at bounding box center [180, 202] width 22 height 10
select select "10"
click at [169, 203] on select "01 02 03 04 05 06 07 08 09 10 11 12" at bounding box center [180, 202] width 22 height 10
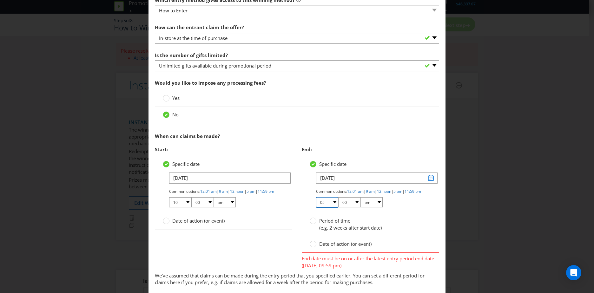
click at [326, 207] on select "01 02 03 04 05 06 07 08 09 10 11 12" at bounding box center [327, 202] width 22 height 10
select select "09"
click at [316, 203] on select "01 02 03 04 05 06 07 08 09 10 11 12" at bounding box center [327, 202] width 22 height 10
click at [339, 207] on select "00 01 05 10 15 20 25 29 30 35 40 45 50 55 59" at bounding box center [349, 202] width 22 height 10
select select "59"
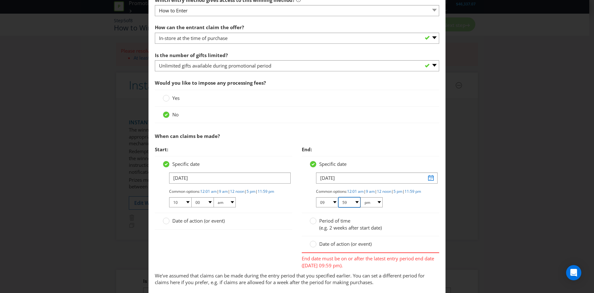
click at [338, 203] on select "00 01 05 10 15 20 25 29 30 35 40 45 50 55 59" at bounding box center [349, 202] width 22 height 10
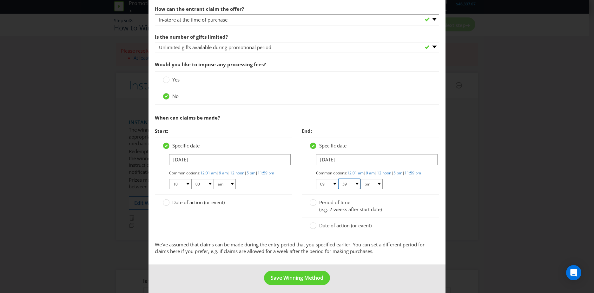
scroll to position [218, 0]
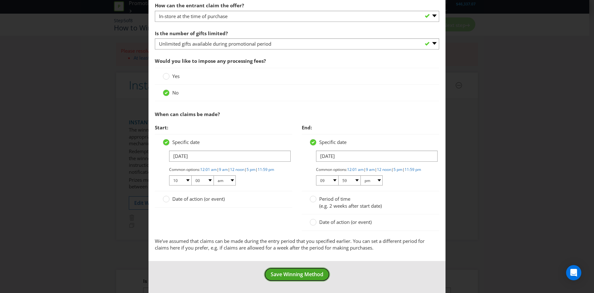
click at [292, 271] on button "Save Winning Method" at bounding box center [297, 274] width 66 height 14
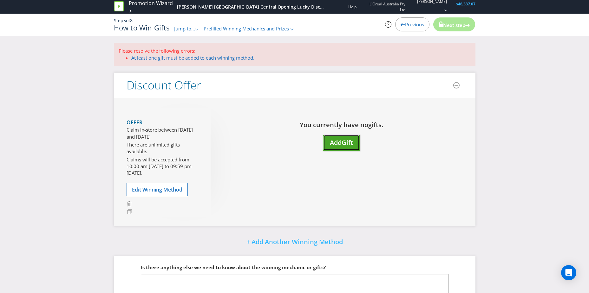
click at [336, 148] on button "Add Gift" at bounding box center [341, 143] width 36 height 16
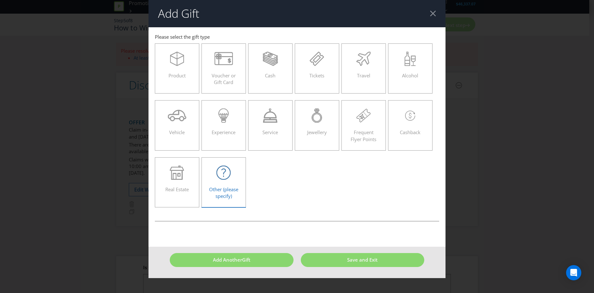
click at [228, 183] on div "Other (please specify)" at bounding box center [223, 180] width 31 height 29
click at [0, 0] on input "Other (please specify)" at bounding box center [0, 0] width 0 height 0
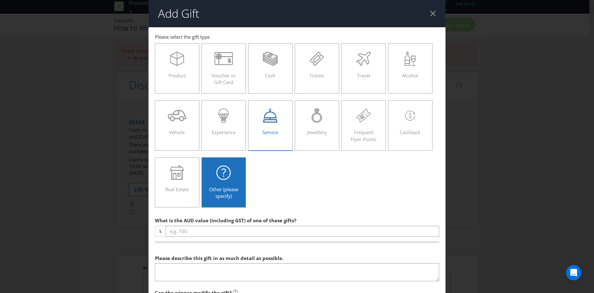
click at [277, 132] on div "Service" at bounding box center [270, 122] width 31 height 29
click at [0, 0] on input "Service" at bounding box center [0, 0] width 0 height 0
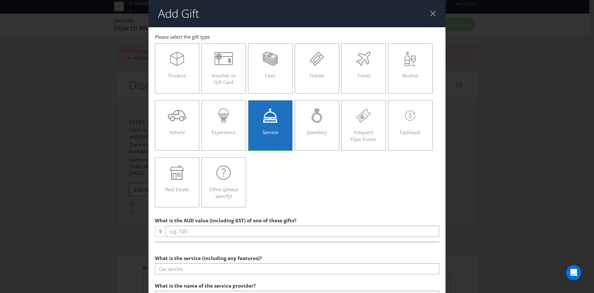
scroll to position [32, 0]
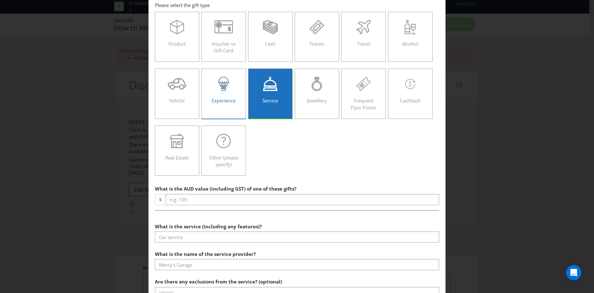
click at [238, 99] on div "Experience" at bounding box center [223, 91] width 31 height 29
click at [0, 0] on input "Experience" at bounding box center [0, 0] width 0 height 0
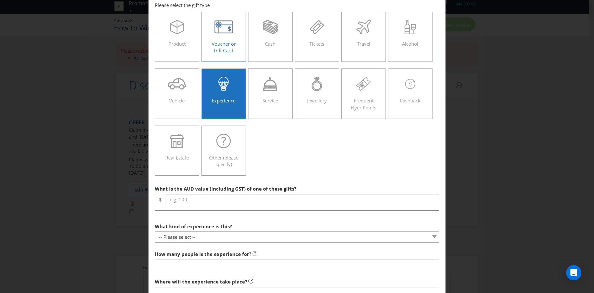
click at [233, 58] on label "Voucher or Gift Card" at bounding box center [223, 37] width 44 height 50
click at [0, 0] on input "Voucher or Gift Card" at bounding box center [0, 0] width 0 height 0
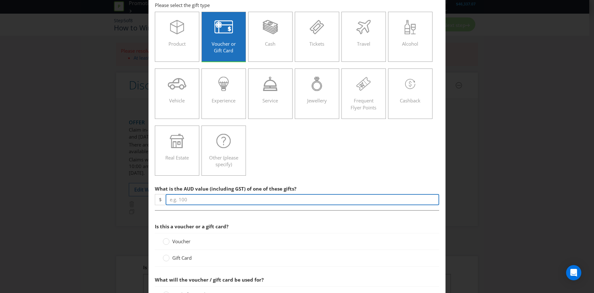
click at [209, 201] on input "number" at bounding box center [302, 199] width 273 height 11
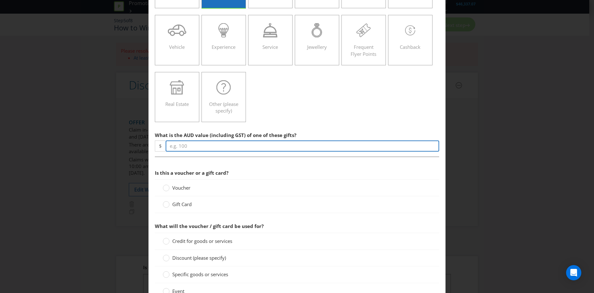
scroll to position [95, 0]
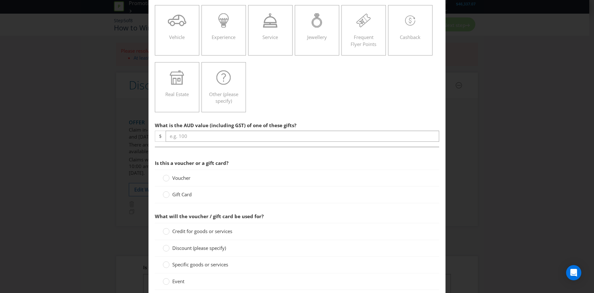
click at [186, 178] on div "Is this a voucher or a gift card? Voucher Gift Card" at bounding box center [297, 182] width 284 height 50
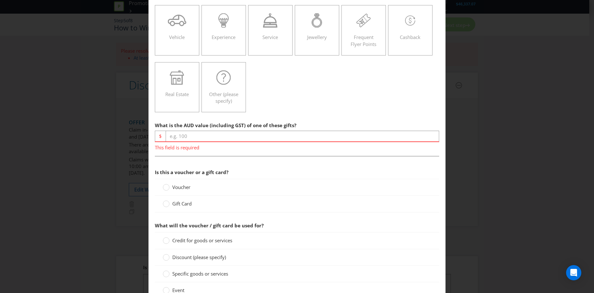
click at [183, 188] on span "Voucher" at bounding box center [181, 187] width 18 height 6
click at [0, 0] on input "Voucher" at bounding box center [0, 0] width 0 height 0
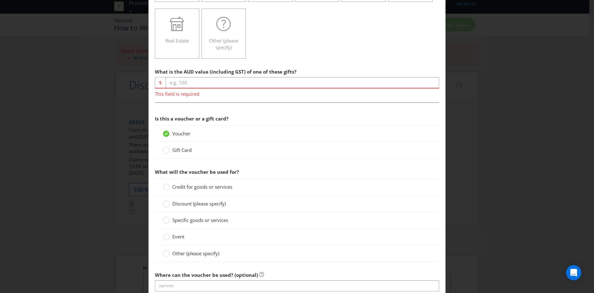
scroll to position [159, 0]
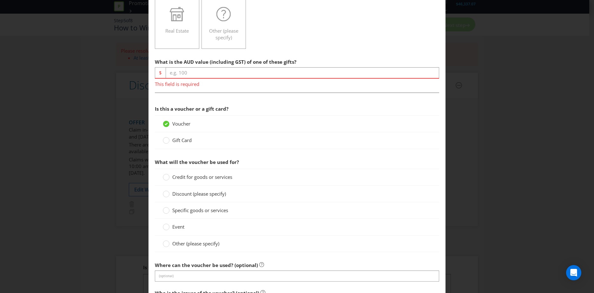
click at [199, 196] on span "Discount (please specify)" at bounding box center [199, 194] width 54 height 6
click at [0, 0] on input "Discount (please specify)" at bounding box center [0, 0] width 0 height 0
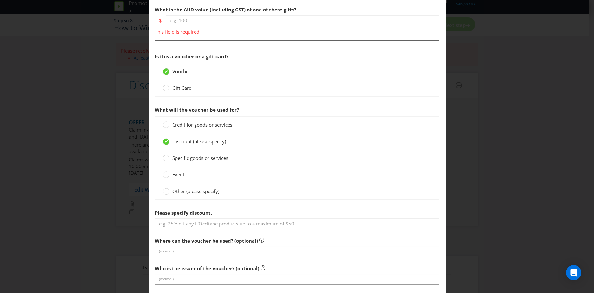
scroll to position [222, 0]
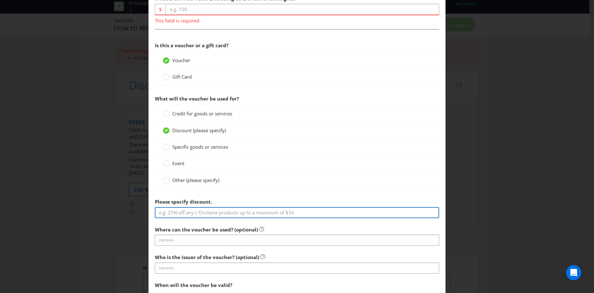
click at [227, 213] on input "text" at bounding box center [297, 212] width 284 height 11
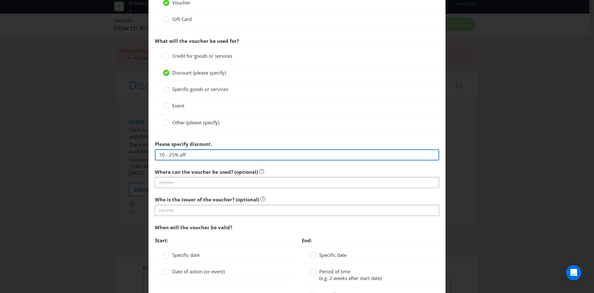
scroll to position [286, 0]
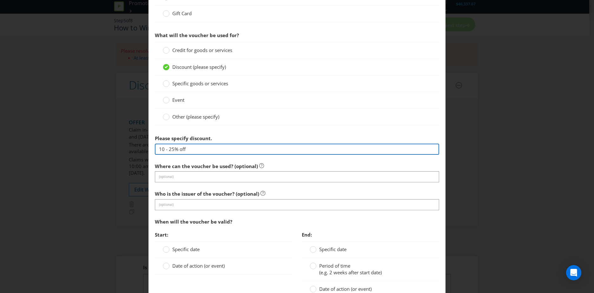
type input "10 - 25% off"
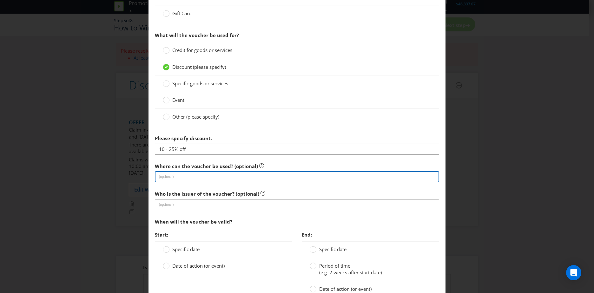
click at [258, 178] on input "text" at bounding box center [297, 176] width 284 height 11
click at [182, 176] on input "In-store at [GEOGRAPHIC_DATA]" at bounding box center [297, 176] width 284 height 11
click at [282, 175] on input "In-store at [PERSON_NAME] Boutique [GEOGRAPHIC_DATA]" at bounding box center [297, 176] width 284 height 11
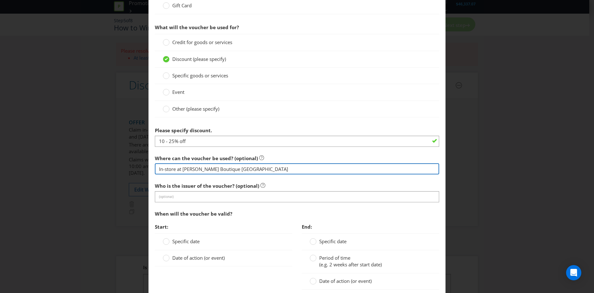
scroll to position [295, 0]
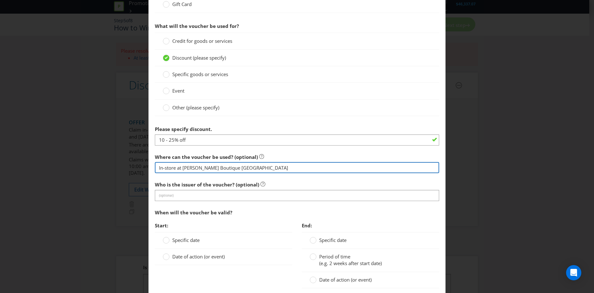
type input "In-store at [PERSON_NAME] Boutique [GEOGRAPHIC_DATA]"
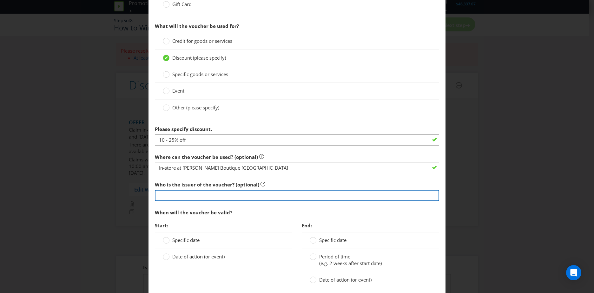
click at [204, 197] on input "text" at bounding box center [297, 195] width 284 height 11
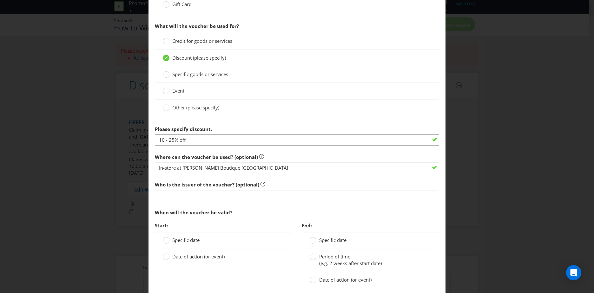
click at [204, 219] on div "When will the voucher be valid?" at bounding box center [297, 212] width 284 height 13
click at [184, 244] on div "Specific date" at bounding box center [223, 240] width 137 height 16
click at [188, 240] on span "Specific date" at bounding box center [185, 240] width 27 height 6
click at [0, 0] on input "Specific date" at bounding box center [0, 0] width 0 height 0
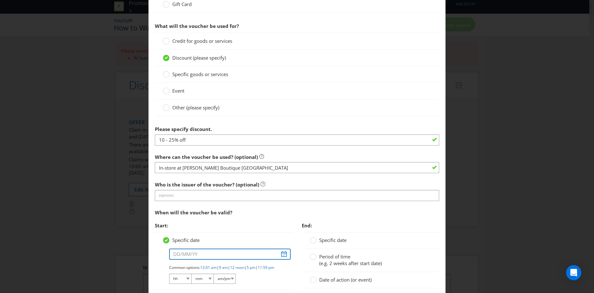
click at [196, 256] on input "text" at bounding box center [230, 254] width 122 height 11
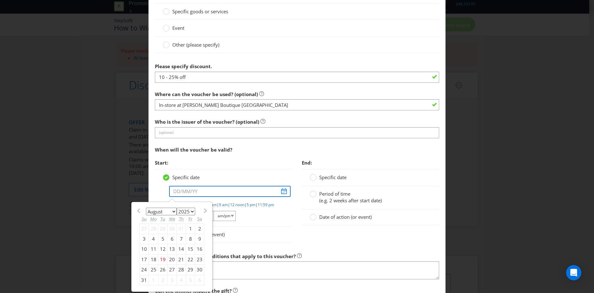
scroll to position [358, 0]
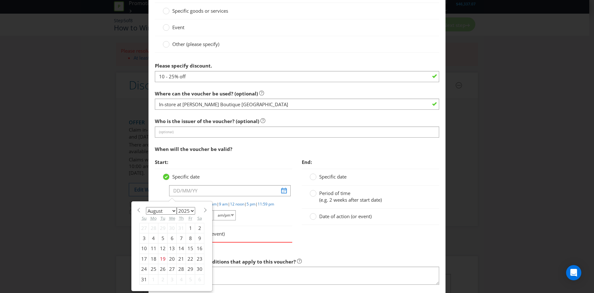
click at [179, 270] on div "28" at bounding box center [181, 269] width 9 height 10
type input "[DATE]"
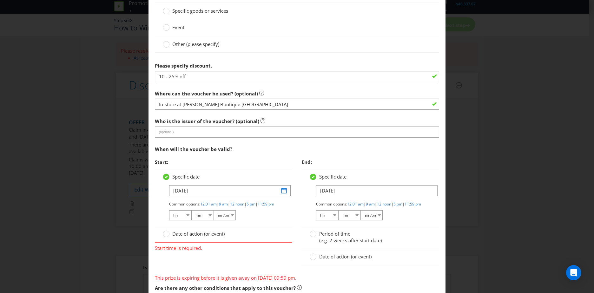
click at [170, 237] on label "Date of action (or event)" at bounding box center [194, 234] width 63 height 7
click at [0, 0] on input "Date of action (or event)" at bounding box center [0, 0] width 0 height 0
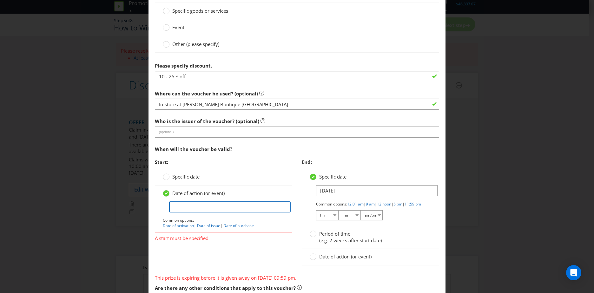
click at [185, 211] on input "text" at bounding box center [230, 206] width 122 height 11
type input "at time of purchase"
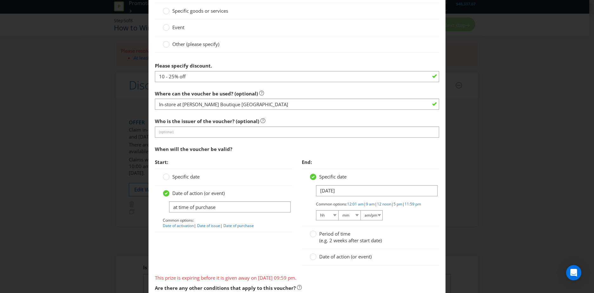
click at [297, 234] on div "End: Specific date [DATE] Common options: 12:01 am | 9 am | 12 noon | 5 pm | 11…" at bounding box center [370, 214] width 147 height 116
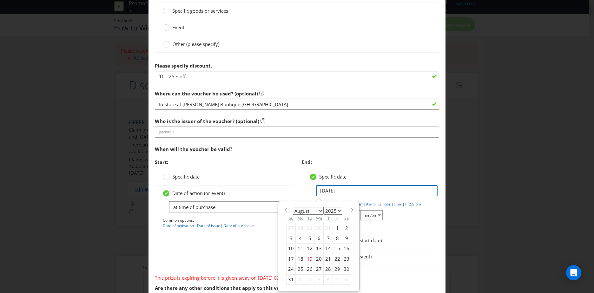
click at [330, 192] on input "[DATE]" at bounding box center [377, 190] width 122 height 11
click at [288, 282] on div "31" at bounding box center [290, 279] width 9 height 10
type input "[DATE]"
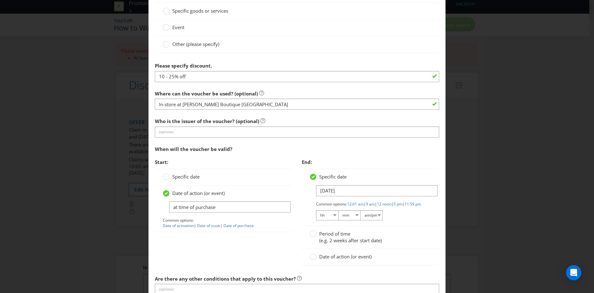
click at [314, 260] on label "Date of action (or event)" at bounding box center [341, 256] width 63 height 7
click at [0, 0] on input "Date of action (or event)" at bounding box center [0, 0] width 0 height 0
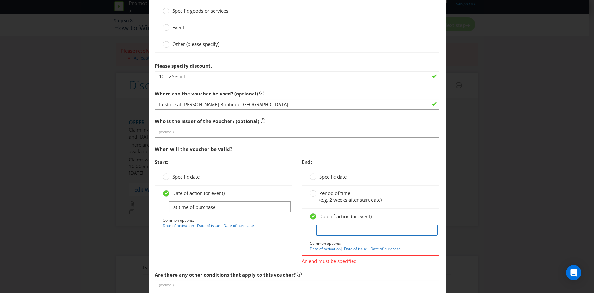
click at [334, 231] on input "text" at bounding box center [377, 230] width 122 height 11
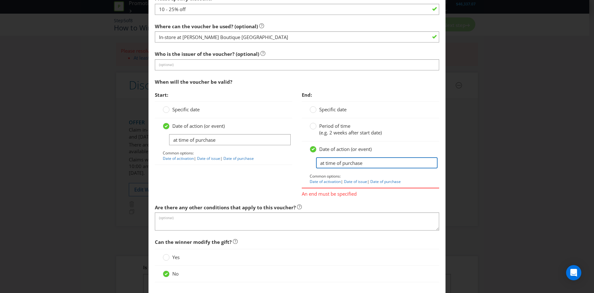
scroll to position [429, 0]
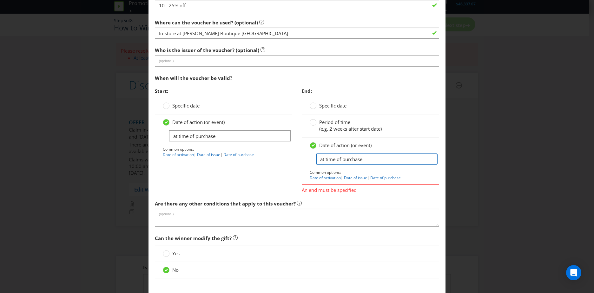
type input "at time of purchase"
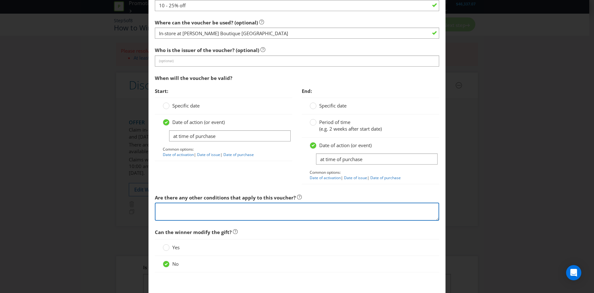
click at [219, 219] on textarea at bounding box center [297, 212] width 284 height 18
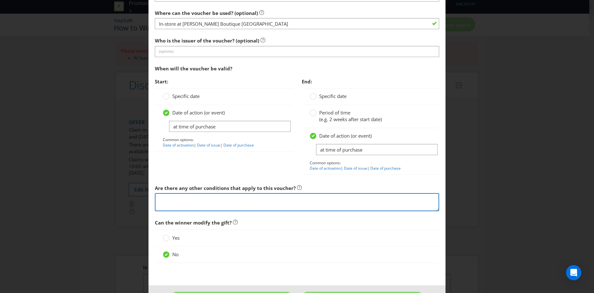
scroll to position [439, 0]
type textarea "M"
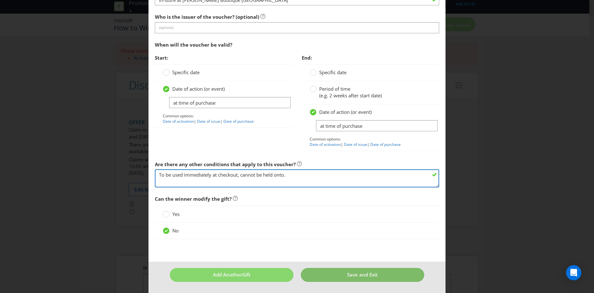
type textarea "To be used immediately at checkout, cannot be held onto."
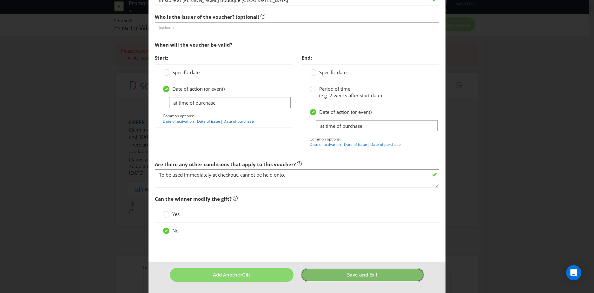
click at [340, 269] on button "Save and Exit" at bounding box center [363, 275] width 124 height 14
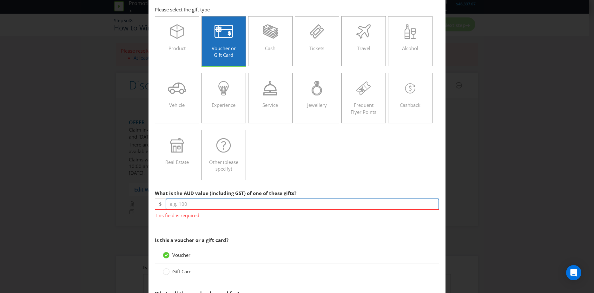
click at [210, 207] on input "number" at bounding box center [302, 204] width 273 height 11
type input "10"
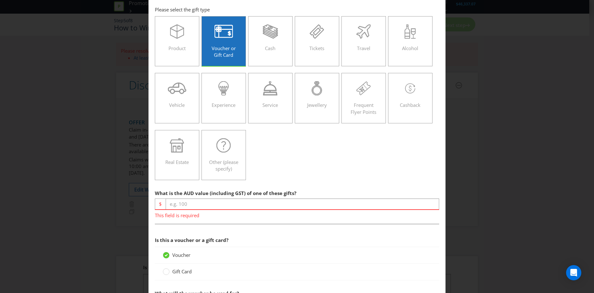
click at [290, 181] on div "Product Voucher or Gift Card Cash Tickets Travel Alcohol Vehicle Experience Ser…" at bounding box center [297, 98] width 284 height 171
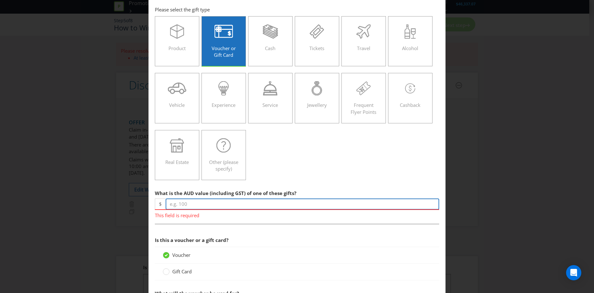
drag, startPoint x: 174, startPoint y: 206, endPoint x: 168, endPoint y: 205, distance: 6.4
click at [168, 205] on input "number" at bounding box center [302, 204] width 273 height 11
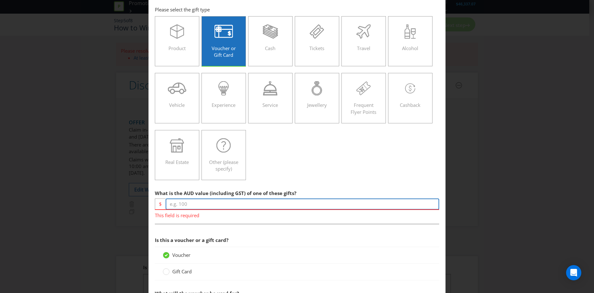
click at [182, 202] on input "number" at bounding box center [302, 204] width 273 height 11
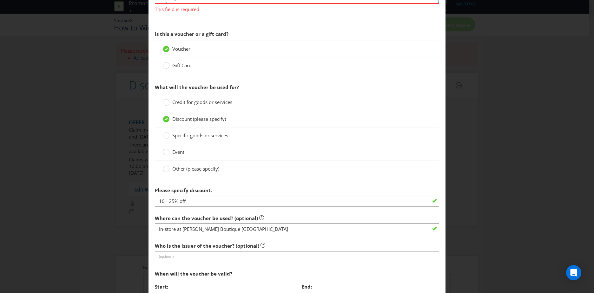
scroll to position [234, 0]
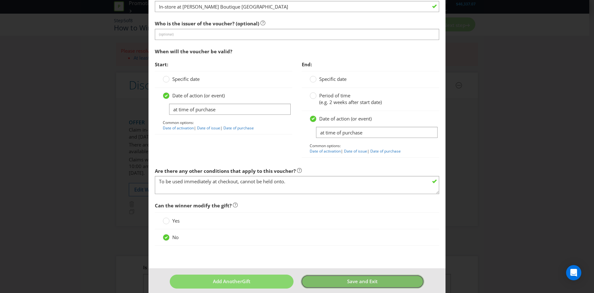
click at [348, 285] on span "Save and Exit" at bounding box center [362, 281] width 30 height 6
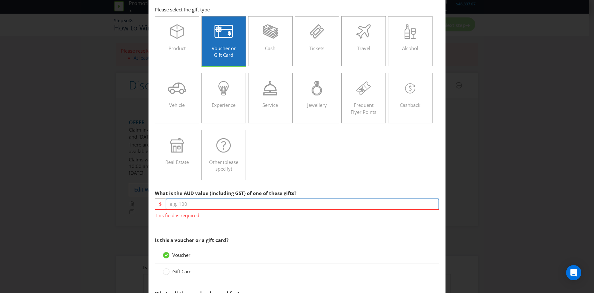
click at [221, 206] on input "number" at bounding box center [302, 204] width 273 height 11
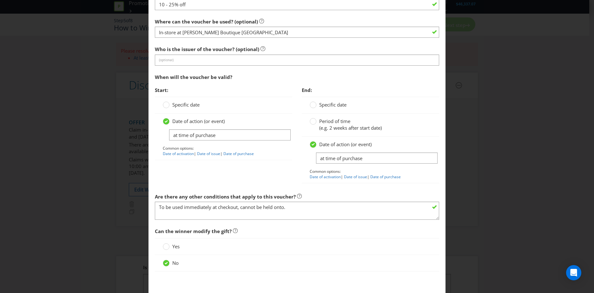
scroll to position [463, 0]
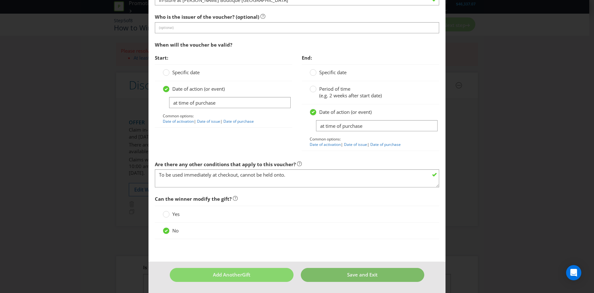
type input "10"
click at [351, 276] on span "Save and Exit" at bounding box center [362, 275] width 30 height 6
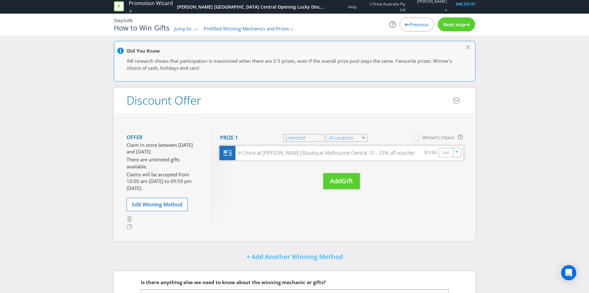
scroll to position [60, 0]
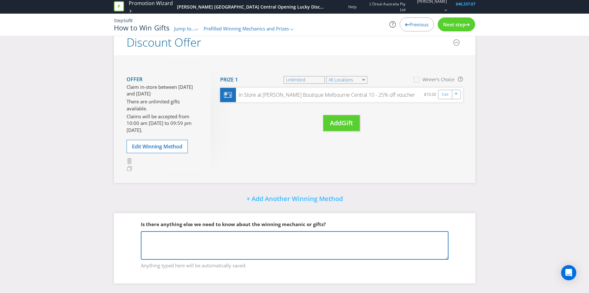
click at [222, 237] on textarea at bounding box center [295, 245] width 308 height 29
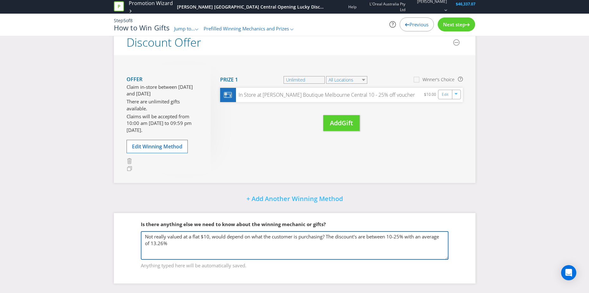
drag, startPoint x: 176, startPoint y: 242, endPoint x: 151, endPoint y: 241, distance: 25.7
click at [151, 241] on textarea "Not really valued at a flat $10, would depend on what the customer is purchasin…" at bounding box center [295, 245] width 308 height 29
paste textarea "13.42% with 19 odds"
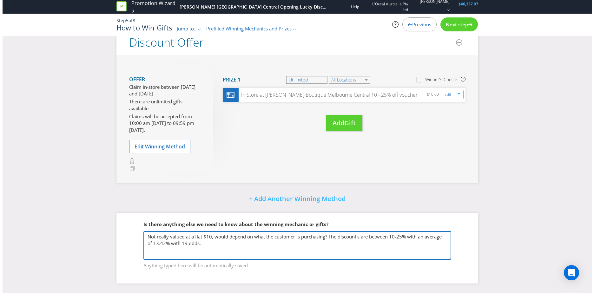
scroll to position [0, 0]
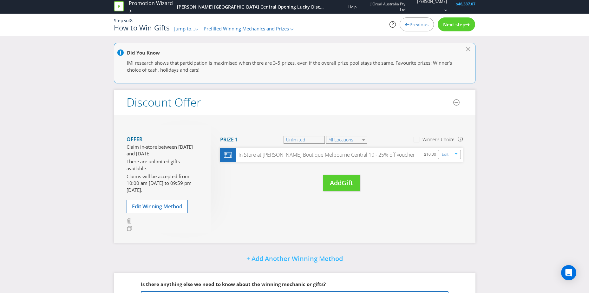
type textarea "Not really valued at a flat $10, would depend on what the customer is purchasin…"
click at [462, 23] on span "Next step" at bounding box center [454, 24] width 22 height 6
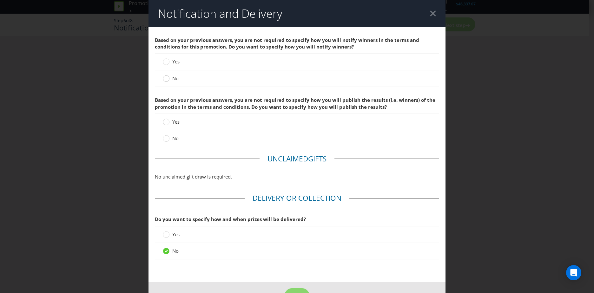
click at [167, 78] on div at bounding box center [166, 76] width 3 height 3
click at [0, 0] on input "No" at bounding box center [0, 0] width 0 height 0
click at [169, 133] on div "No" at bounding box center [297, 138] width 284 height 16
click at [169, 137] on label "No" at bounding box center [171, 138] width 17 height 7
click at [0, 0] on input "No" at bounding box center [0, 0] width 0 height 0
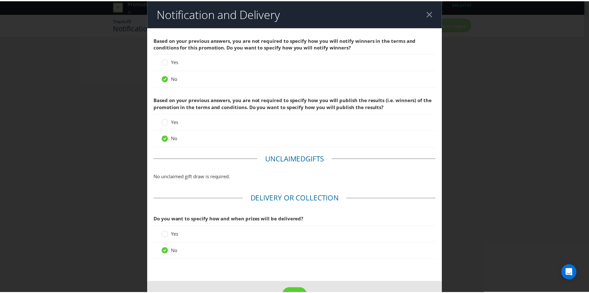
scroll to position [21, 0]
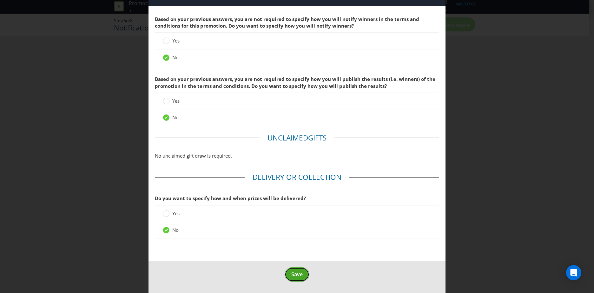
click at [288, 273] on button "Save" at bounding box center [297, 274] width 25 height 14
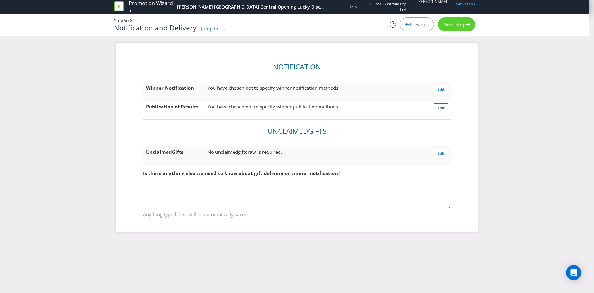
click at [465, 28] on div "Next step" at bounding box center [456, 24] width 37 height 14
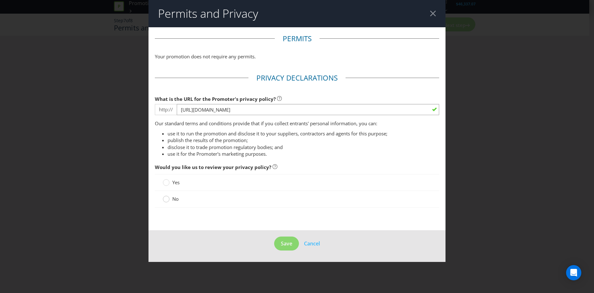
click at [167, 201] on circle at bounding box center [166, 199] width 6 height 6
click at [0, 0] on input "No" at bounding box center [0, 0] width 0 height 0
click at [285, 244] on span "Save" at bounding box center [286, 243] width 11 height 7
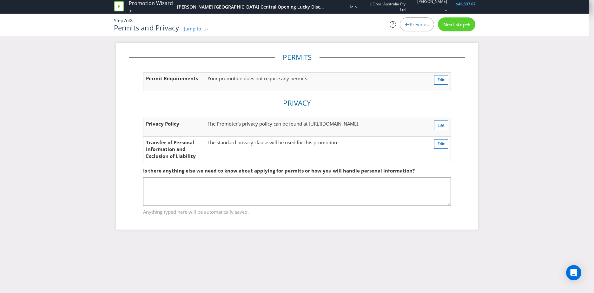
click at [465, 20] on div "Next step" at bounding box center [456, 24] width 37 height 14
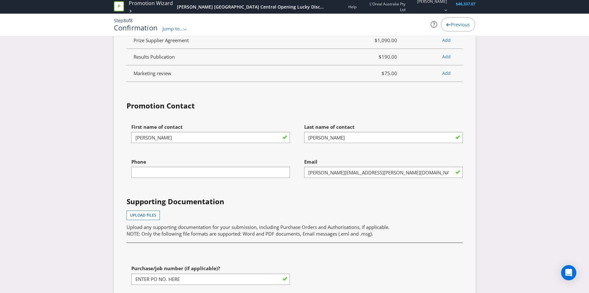
scroll to position [1793, 0]
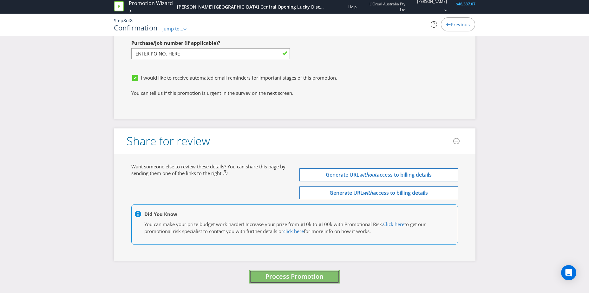
click at [296, 273] on span "Process Promotion" at bounding box center [295, 276] width 58 height 9
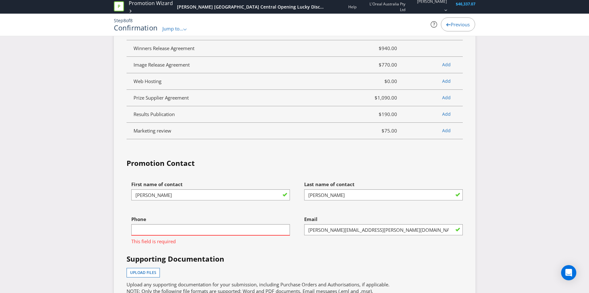
scroll to position [1509, 0]
click at [182, 232] on input "text" at bounding box center [210, 230] width 159 height 11
type input "0468310127"
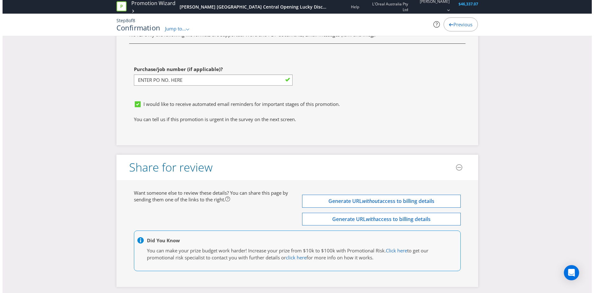
scroll to position [1793, 0]
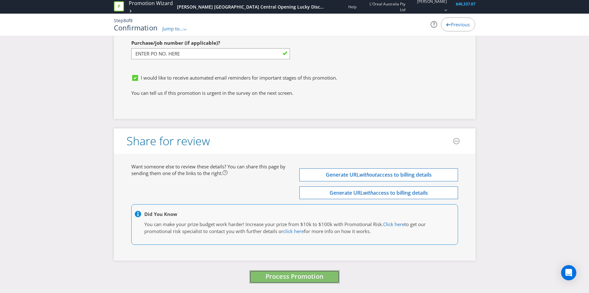
click at [263, 270] on button "Process Promotion" at bounding box center [294, 277] width 90 height 14
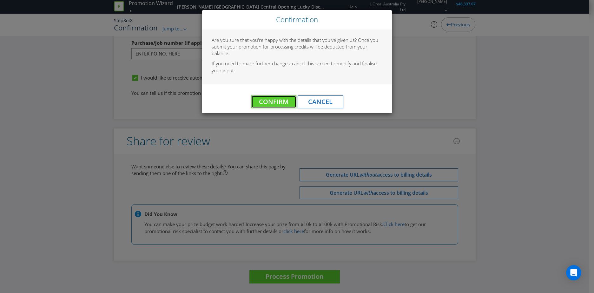
drag, startPoint x: 269, startPoint y: 101, endPoint x: 261, endPoint y: 99, distance: 7.6
click at [261, 99] on span "Confirm" at bounding box center [274, 101] width 30 height 9
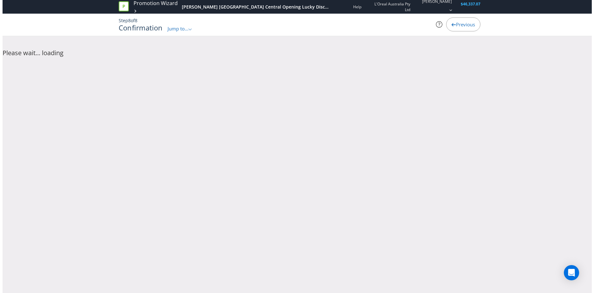
scroll to position [0, 0]
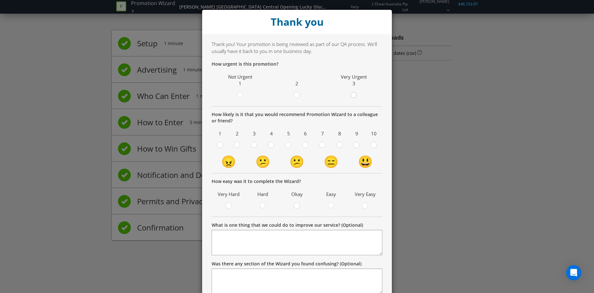
click at [351, 95] on circle at bounding box center [354, 95] width 6 height 6
click at [0, 0] on input "radio" at bounding box center [0, 0] width 0 height 0
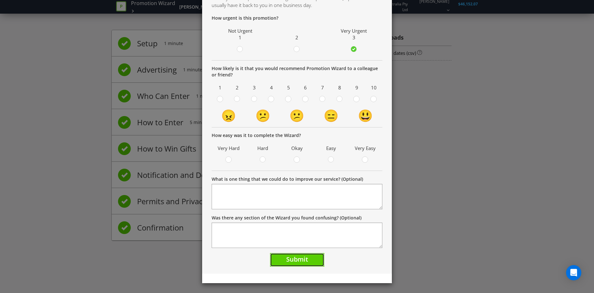
click at [307, 256] on button "Submit" at bounding box center [297, 260] width 54 height 14
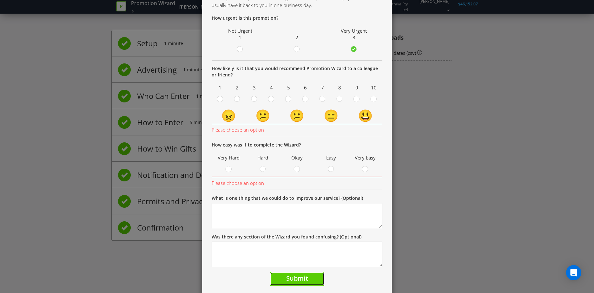
scroll to position [61, 0]
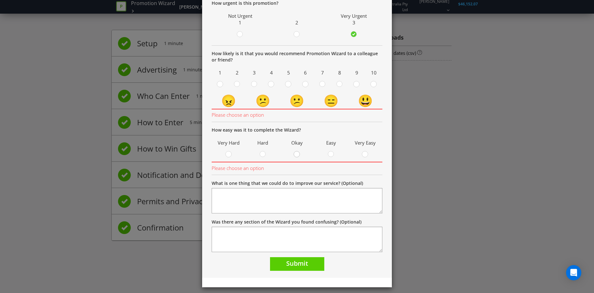
click at [295, 152] on div at bounding box center [296, 152] width 3 height 3
click at [0, 0] on input "radio" at bounding box center [0, 0] width 0 height 0
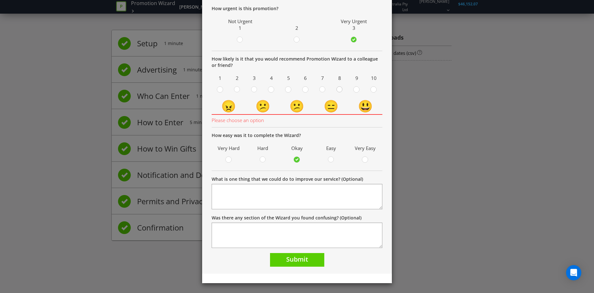
click at [339, 91] on circle at bounding box center [340, 90] width 6 height 6
click at [0, 0] on input "radio" at bounding box center [0, 0] width 0 height 0
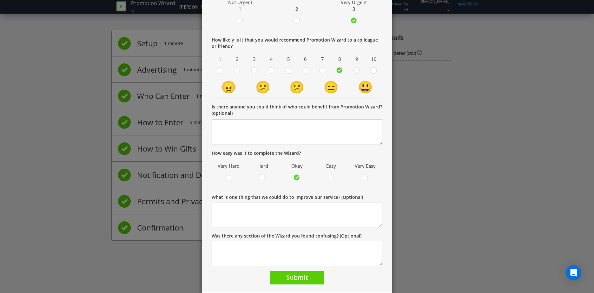
scroll to position [93, 0]
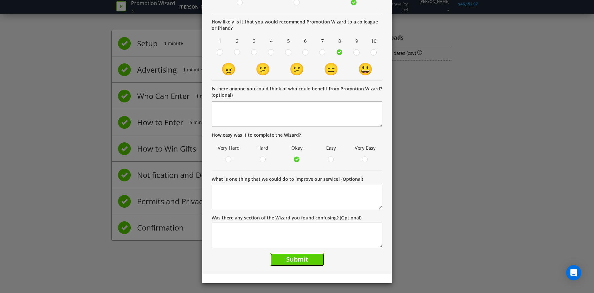
click at [306, 258] on button "Submit" at bounding box center [297, 260] width 54 height 14
